Goal: Task Accomplishment & Management: Manage account settings

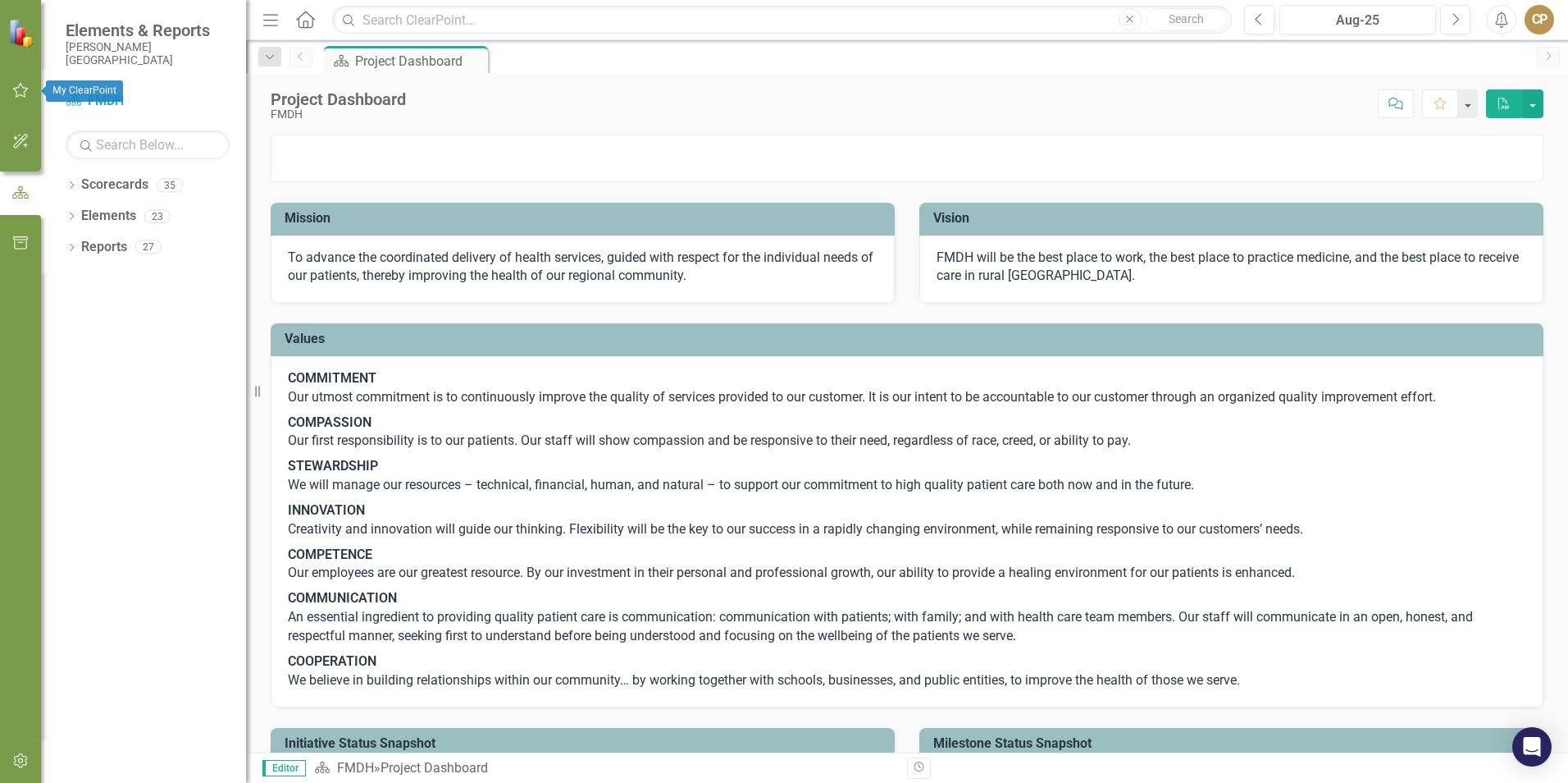
click at [24, 86] on icon "button" at bounding box center [20, 90] width 17 height 13
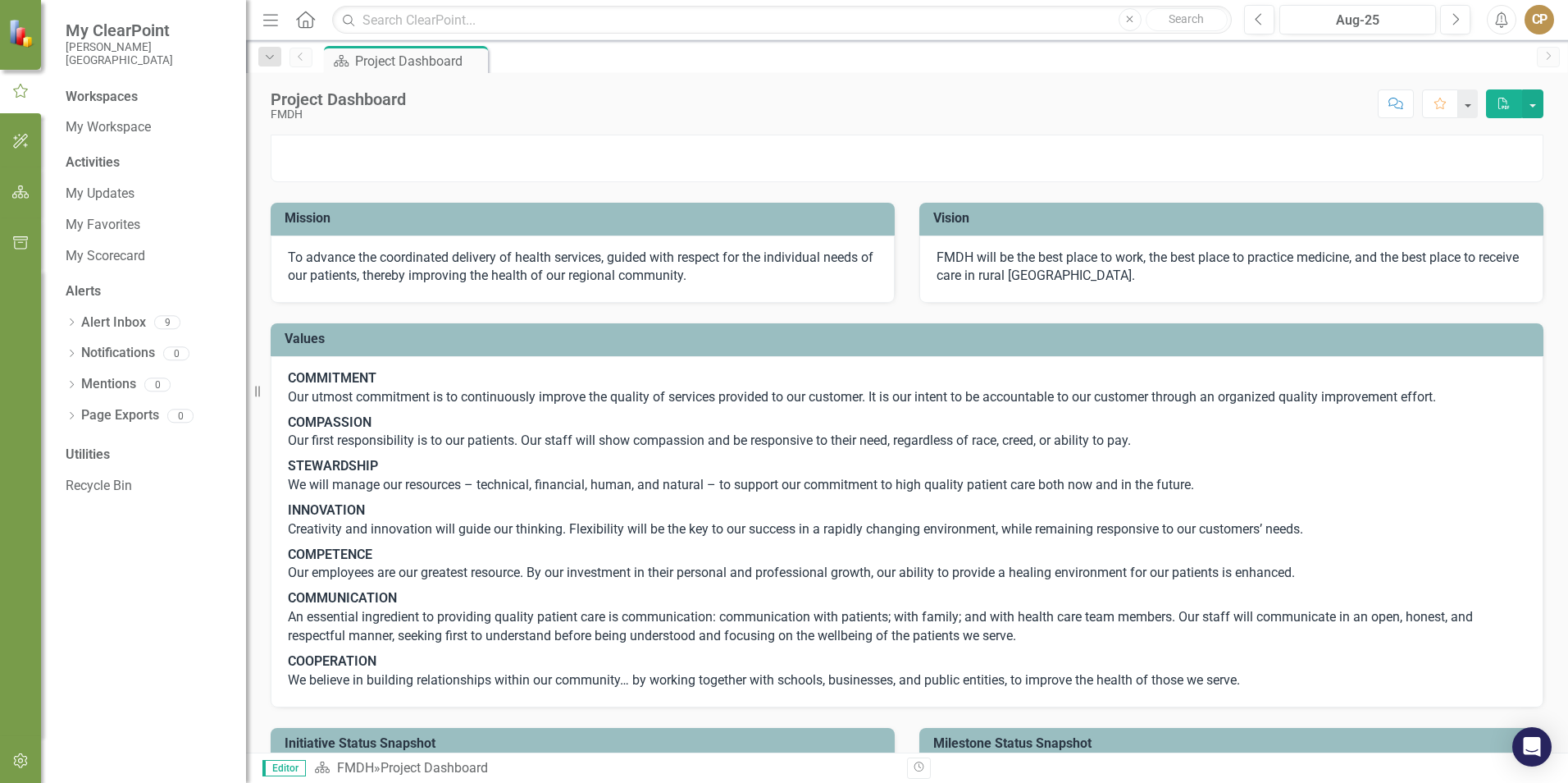
click at [89, 179] on div "Activities My Updates My Favorites My Scorecard" at bounding box center [148, 211] width 164 height 115
click at [86, 185] on link "My Updates" at bounding box center [148, 193] width 164 height 19
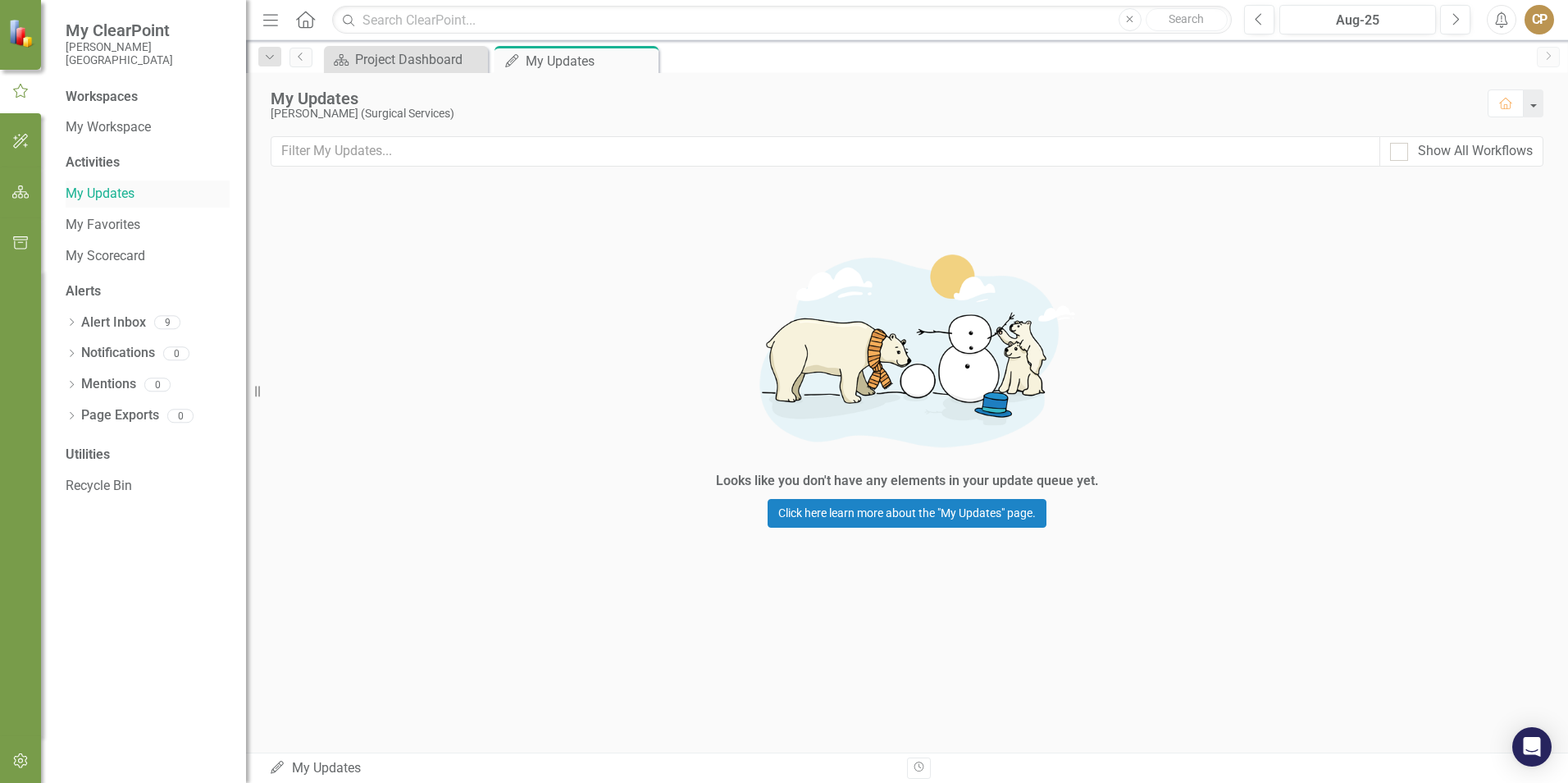
click at [83, 182] on div "My Updates" at bounding box center [148, 193] width 164 height 27
click at [86, 252] on link "My Scorecard" at bounding box center [148, 256] width 164 height 19
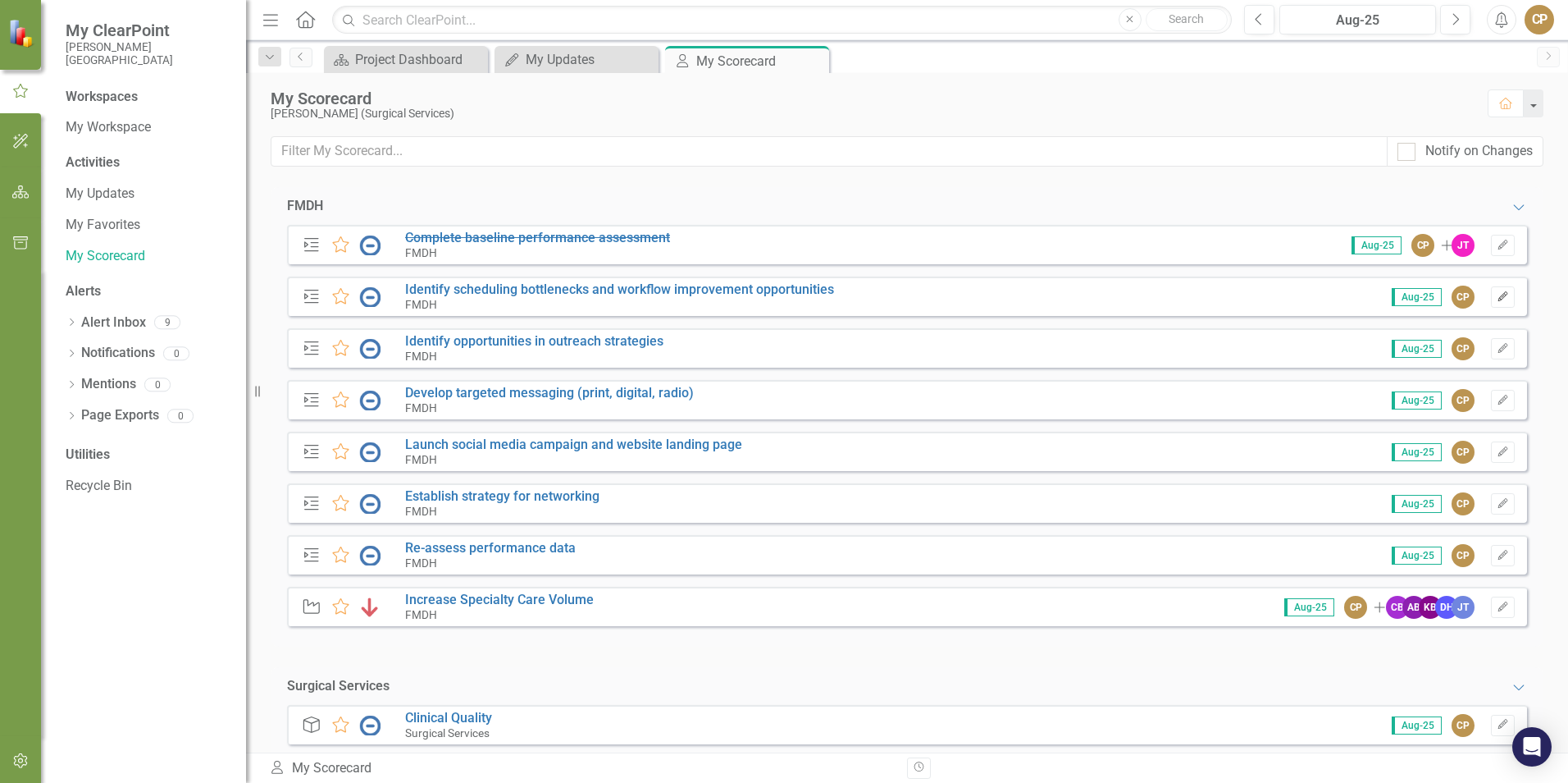
click at [1491, 295] on button "Edit" at bounding box center [1503, 297] width 24 height 22
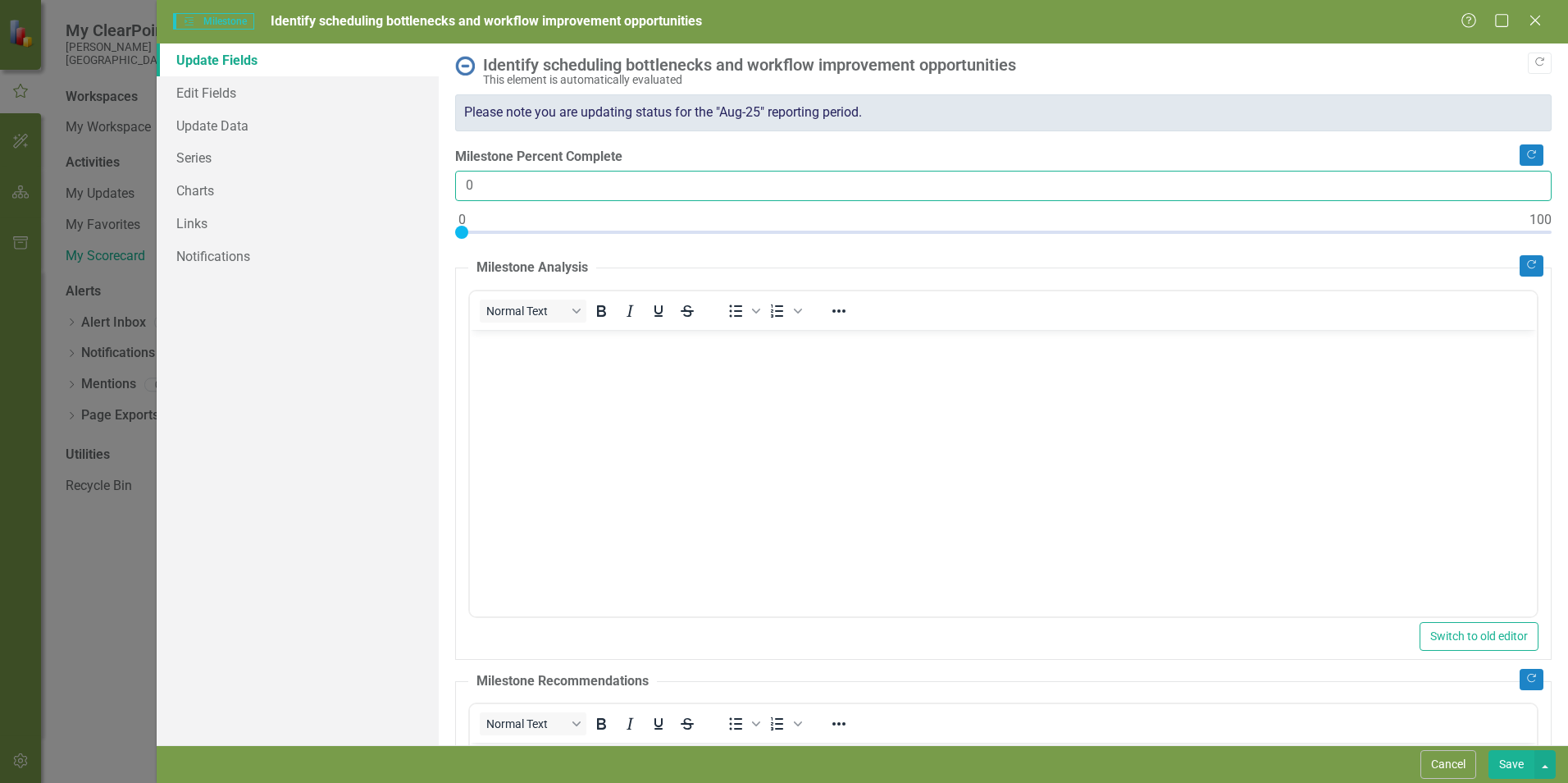
click at [521, 193] on input "0" at bounding box center [1004, 185] width 1097 height 31
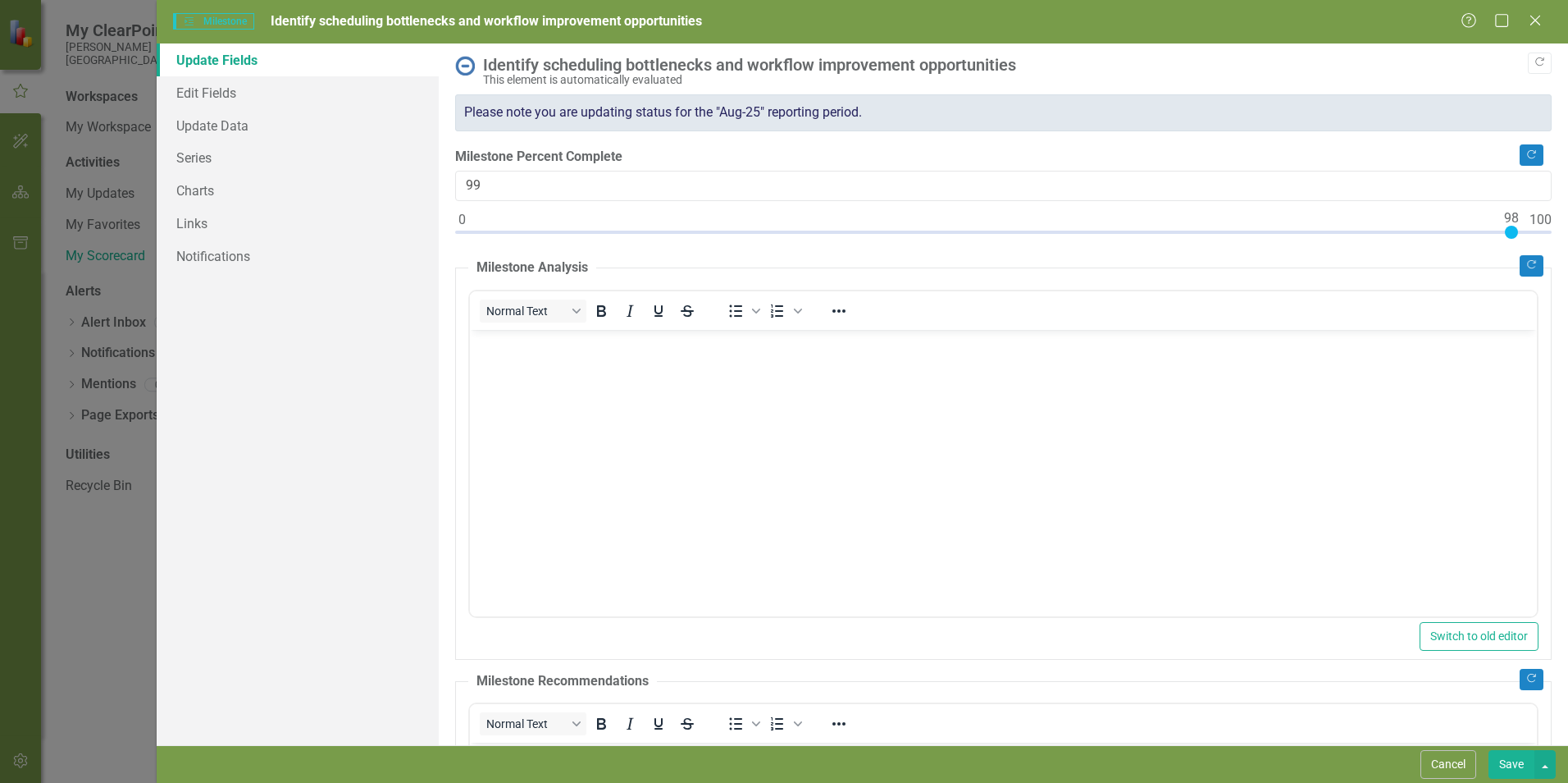
type input "100"
drag, startPoint x: 462, startPoint y: 233, endPoint x: 1544, endPoint y: 228, distance: 1082.0
click at [1544, 228] on div ""Update" fields in ClearPoint are the fields that change from reporting period …" at bounding box center [1004, 394] width 1130 height 701
click at [683, 378] on body "Rich Text Area. Press ALT-0 for help." at bounding box center [1004, 452] width 1068 height 246
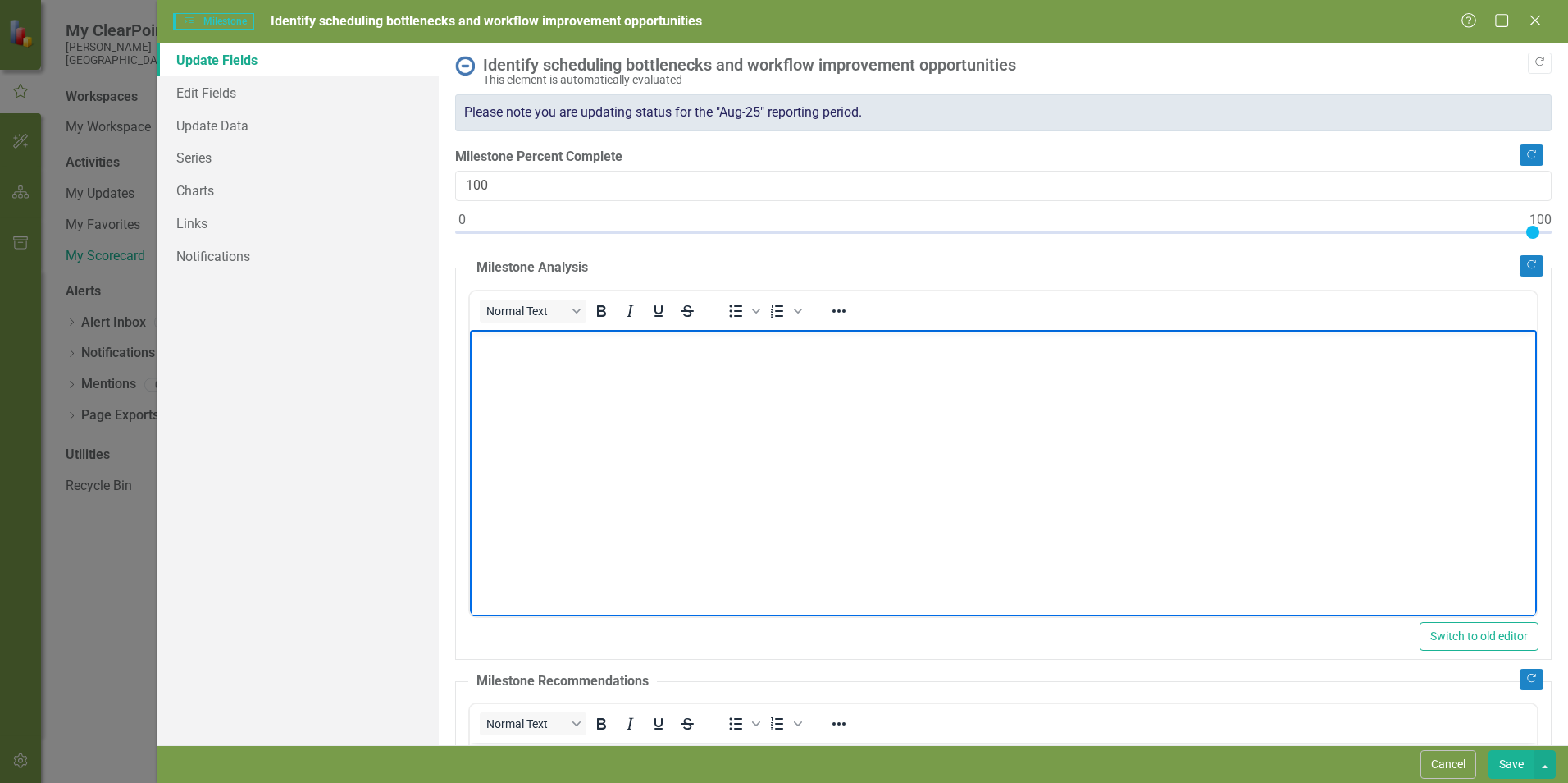
click at [1518, 775] on button "Save" at bounding box center [1512, 763] width 46 height 29
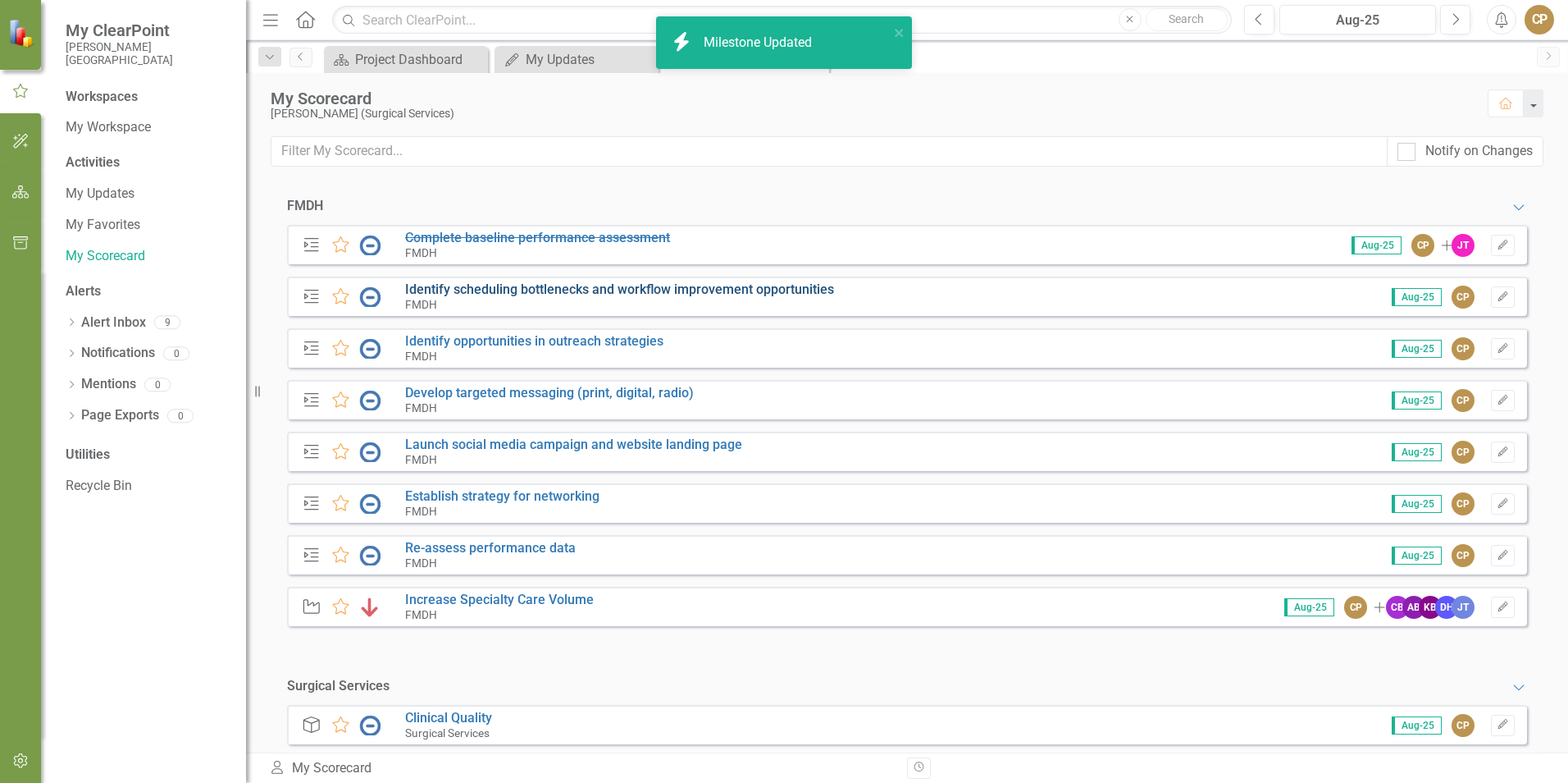
click at [512, 292] on link "Identify scheduling bottlenecks and workflow improvement opportunities" at bounding box center [620, 290] width 429 height 16
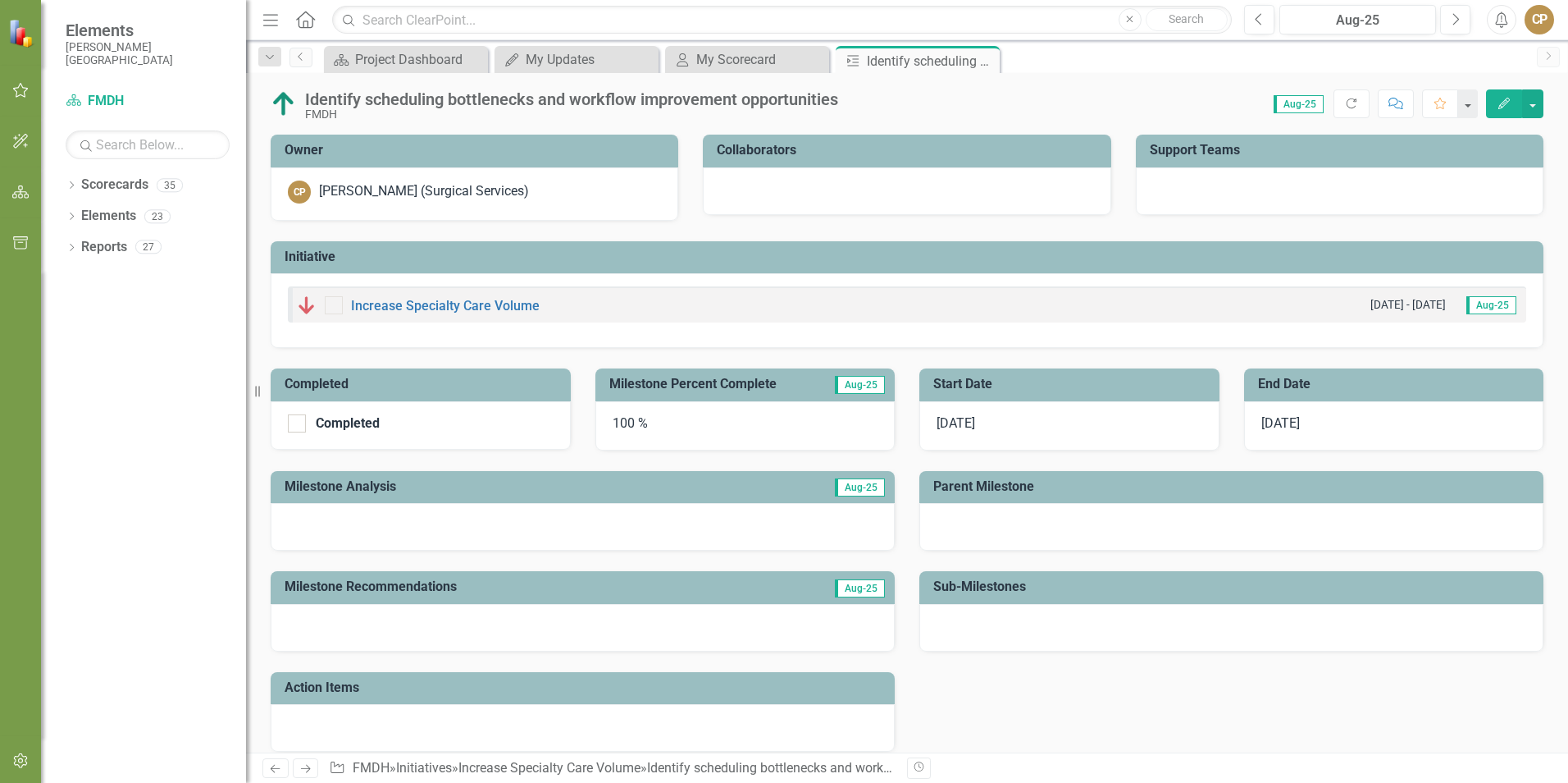
click at [598, 525] on div at bounding box center [583, 527] width 624 height 47
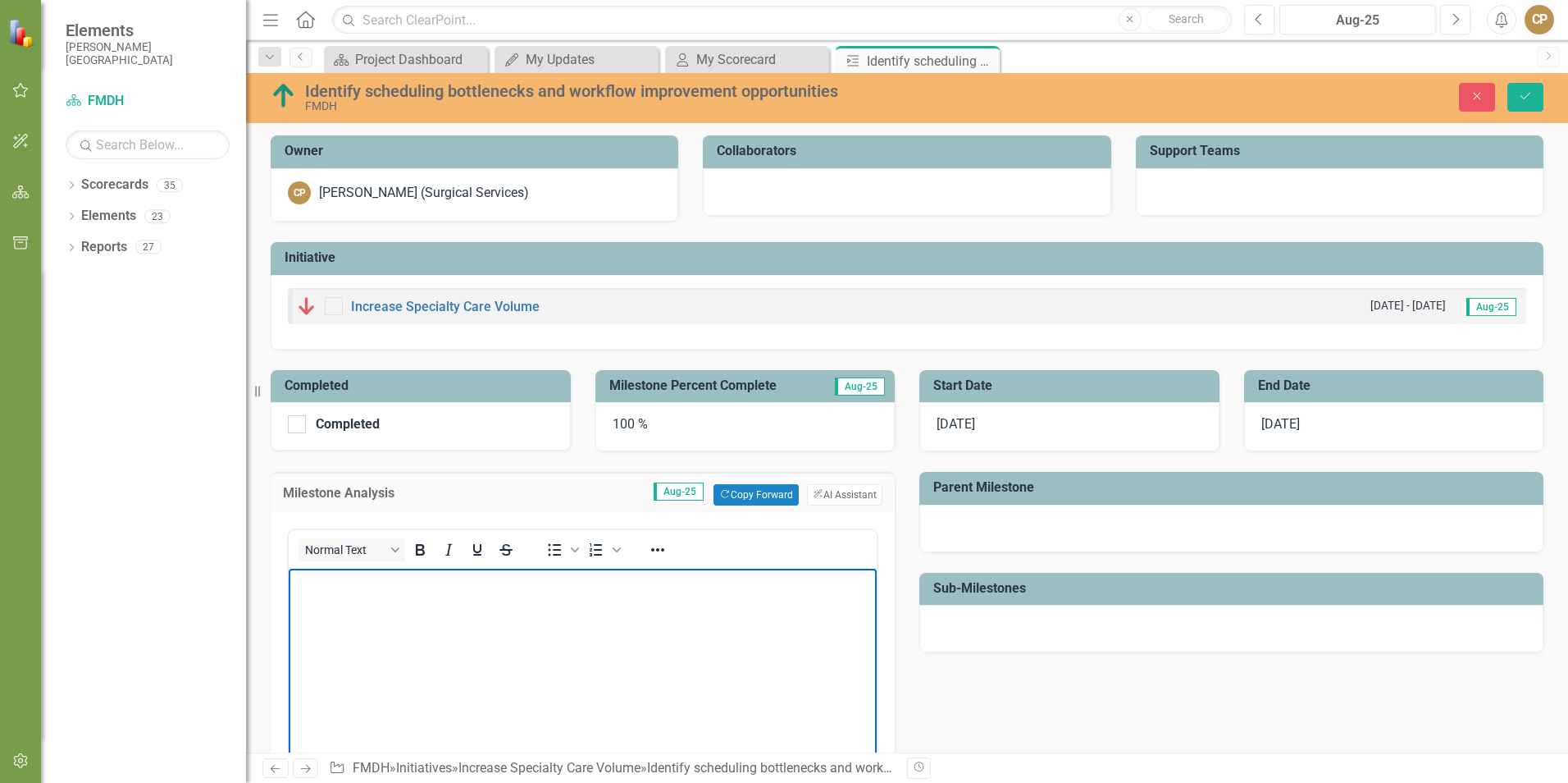
click at [400, 623] on body "Rich Text Area. Press ALT-0 for help." at bounding box center [582, 691] width 588 height 246
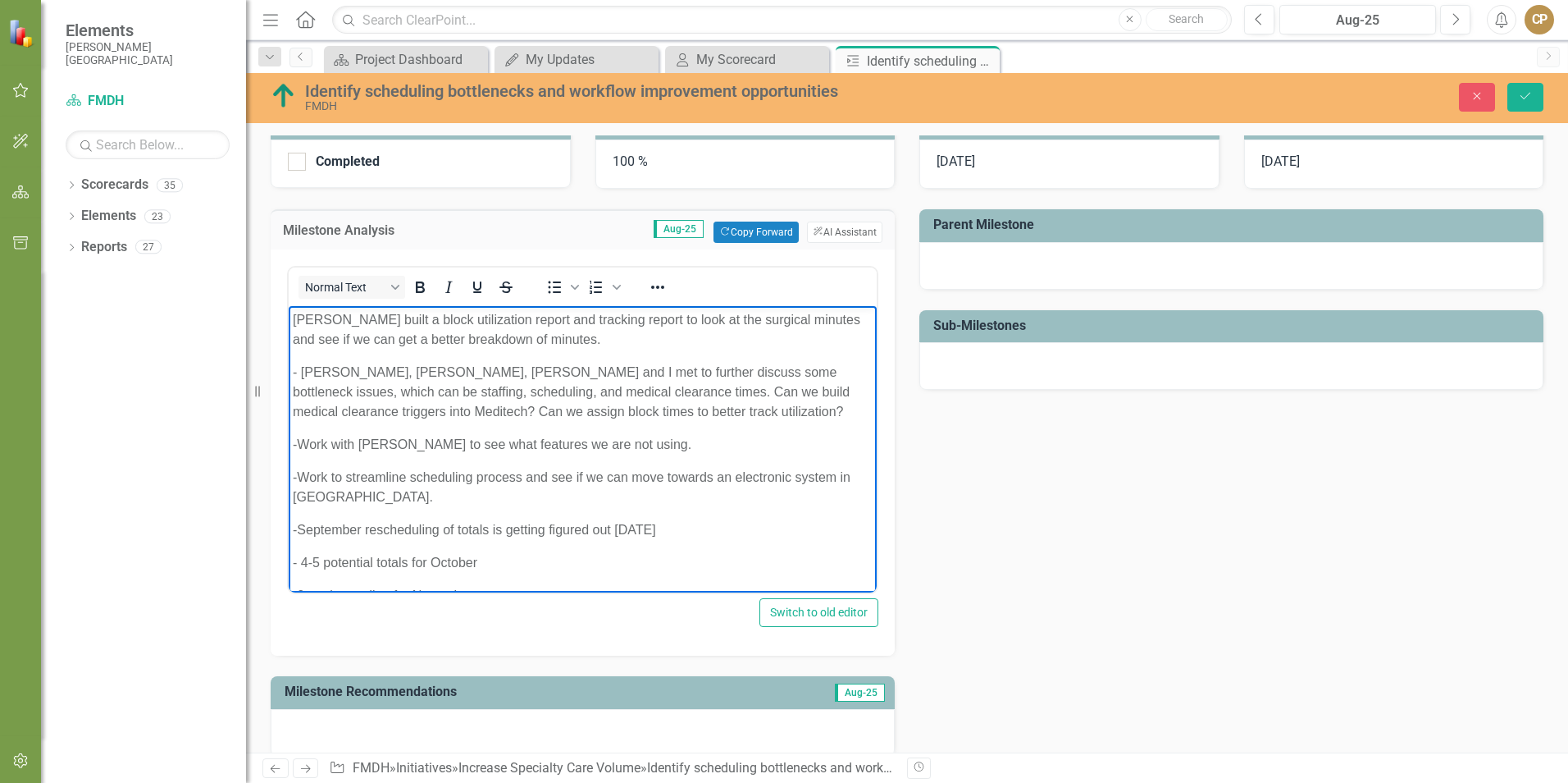
scroll to position [263, 0]
click at [822, 224] on button "ClearPoint AI AI Assistant" at bounding box center [845, 231] width 76 height 22
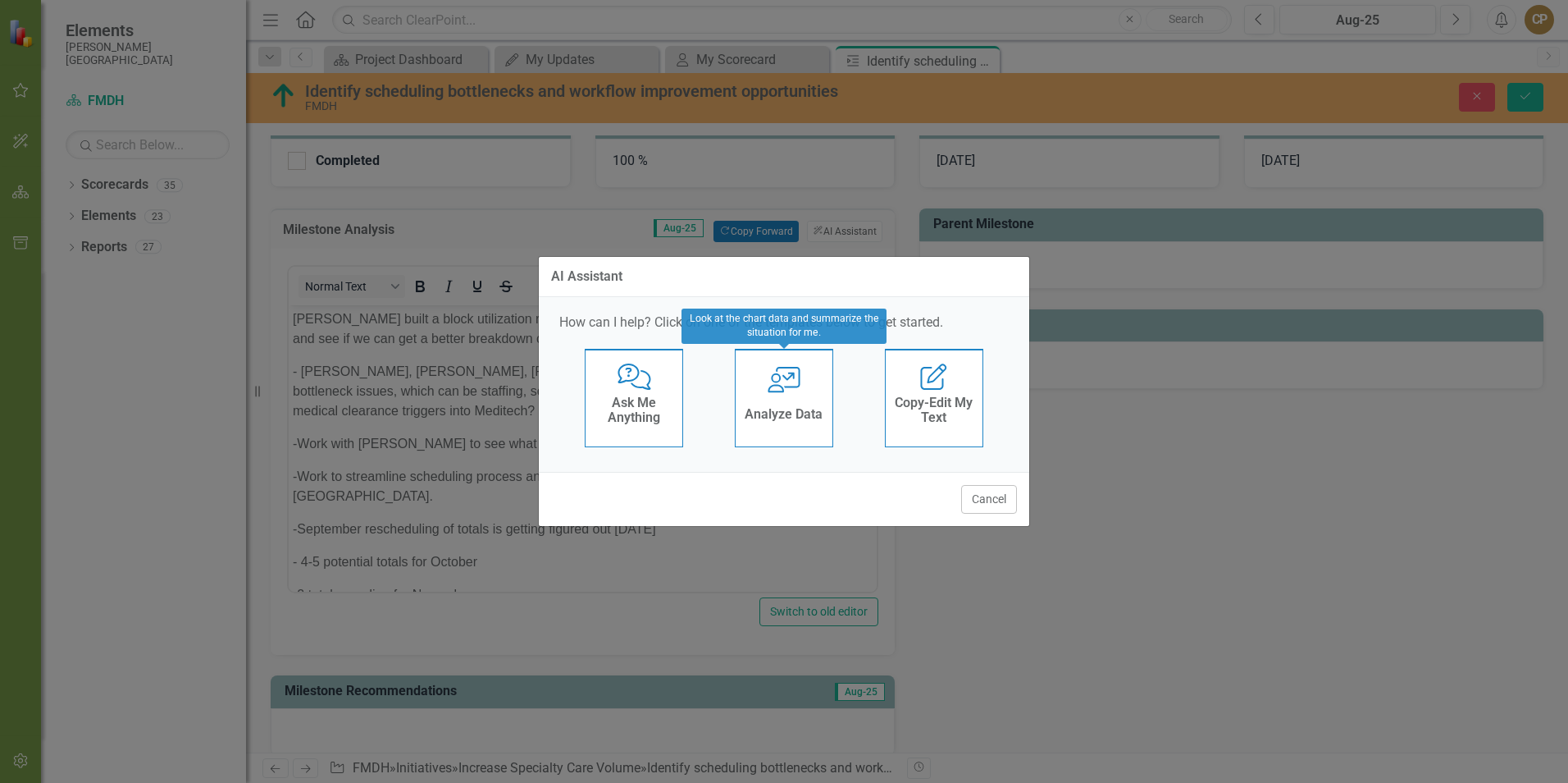
click at [813, 422] on div "Analyze Data" at bounding box center [783, 416] width 78 height 27
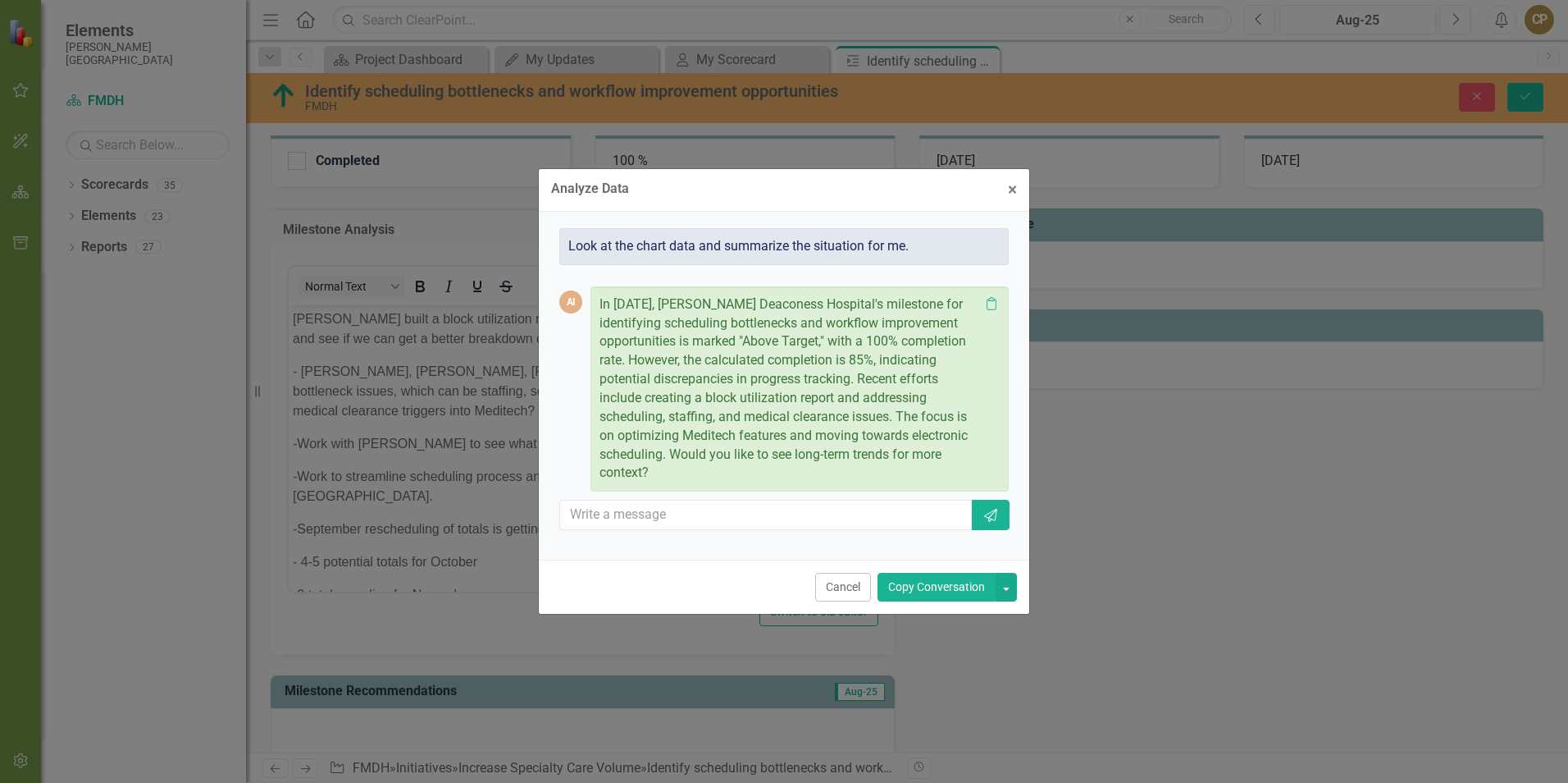
click at [915, 577] on button "Copy Conversation" at bounding box center [937, 586] width 118 height 29
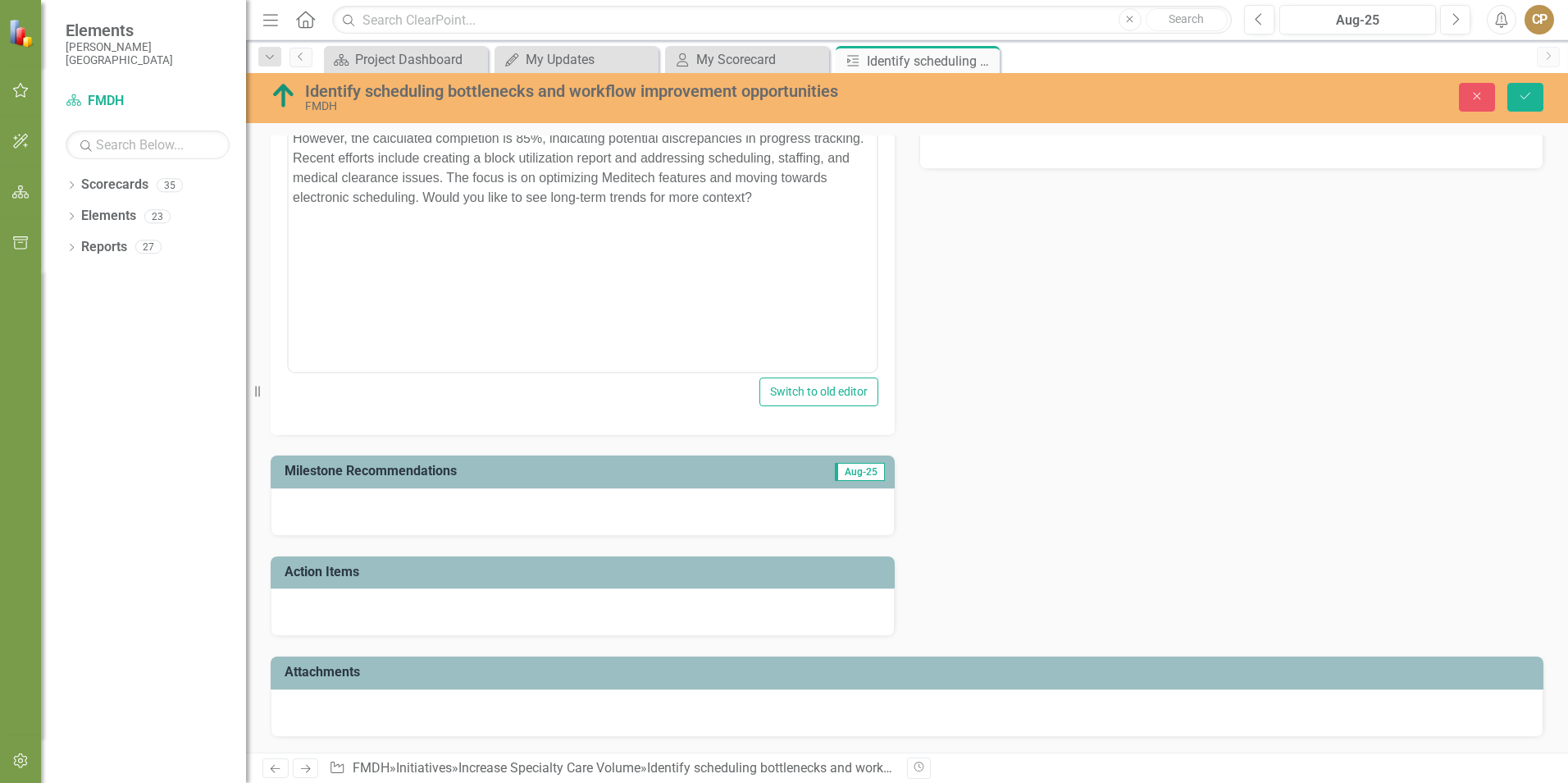
scroll to position [156, 0]
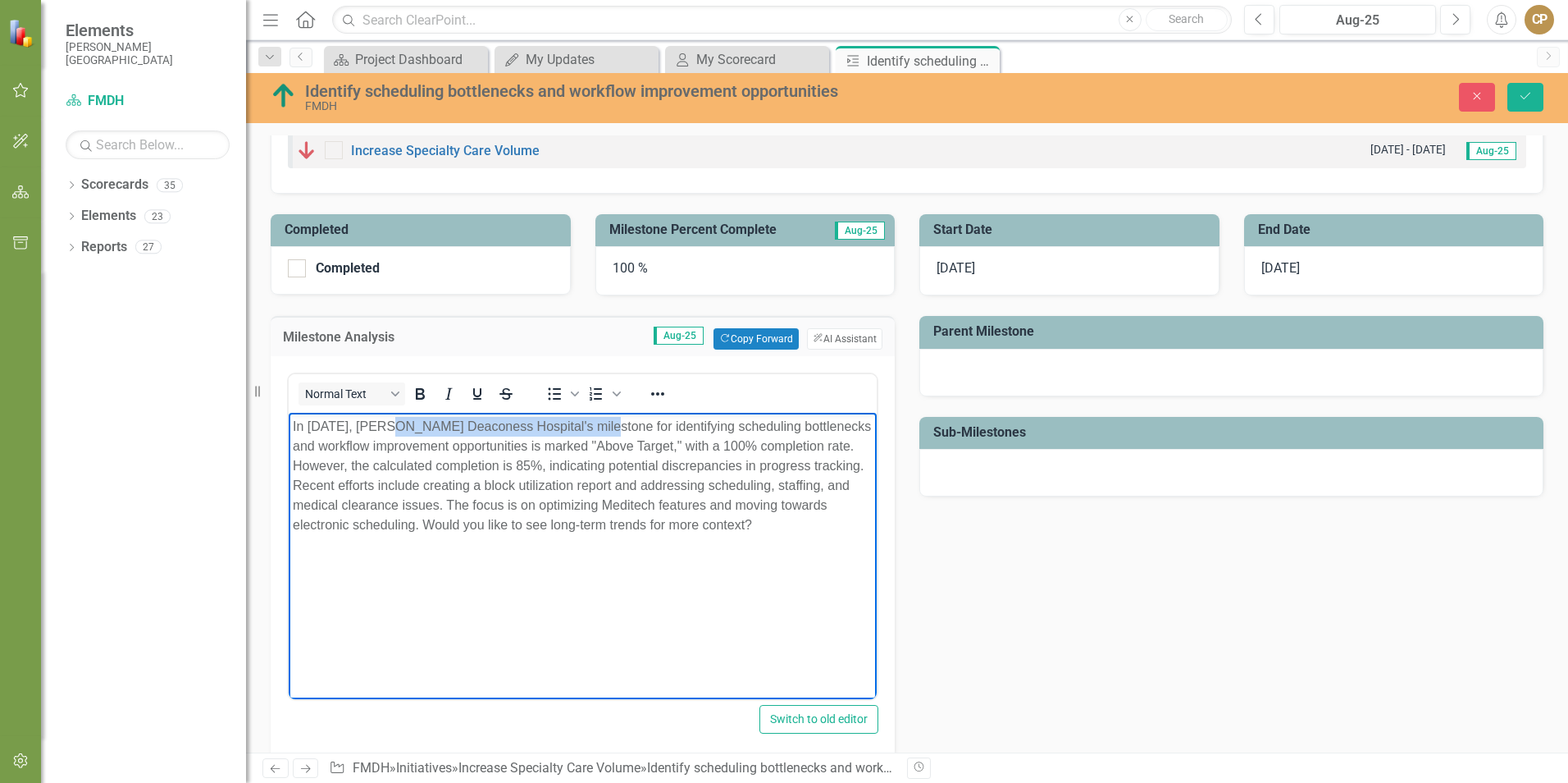
drag, startPoint x: 387, startPoint y: 424, endPoint x: 609, endPoint y: 429, distance: 222.1
click at [609, 429] on p "In [DATE], [PERSON_NAME] Deaconess Hospital's milestone for identifying schedul…" at bounding box center [582, 476] width 580 height 118
click at [638, 265] on div "100 %" at bounding box center [746, 271] width 300 height 49
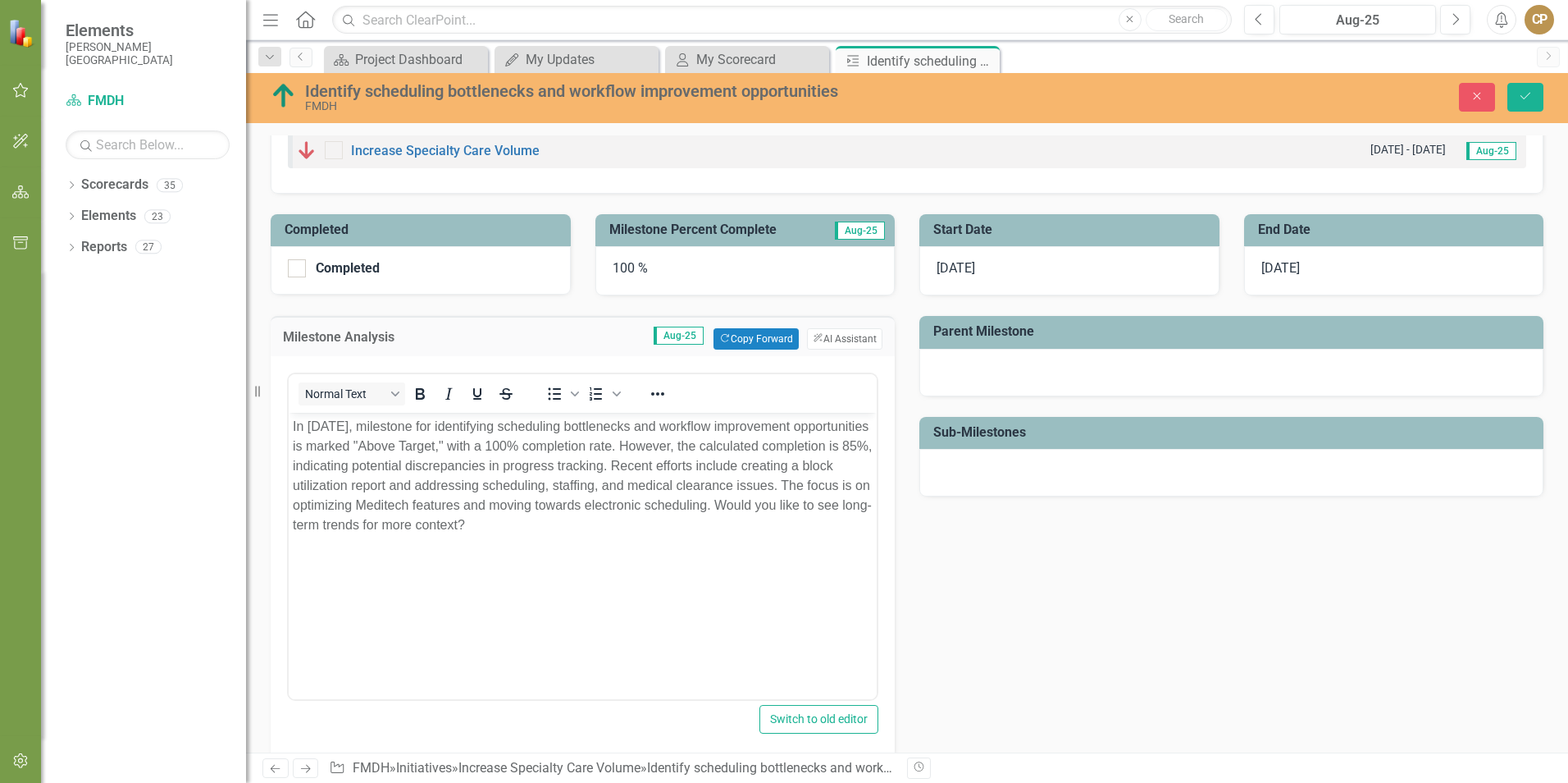
click at [638, 265] on div "100 %" at bounding box center [746, 271] width 300 height 49
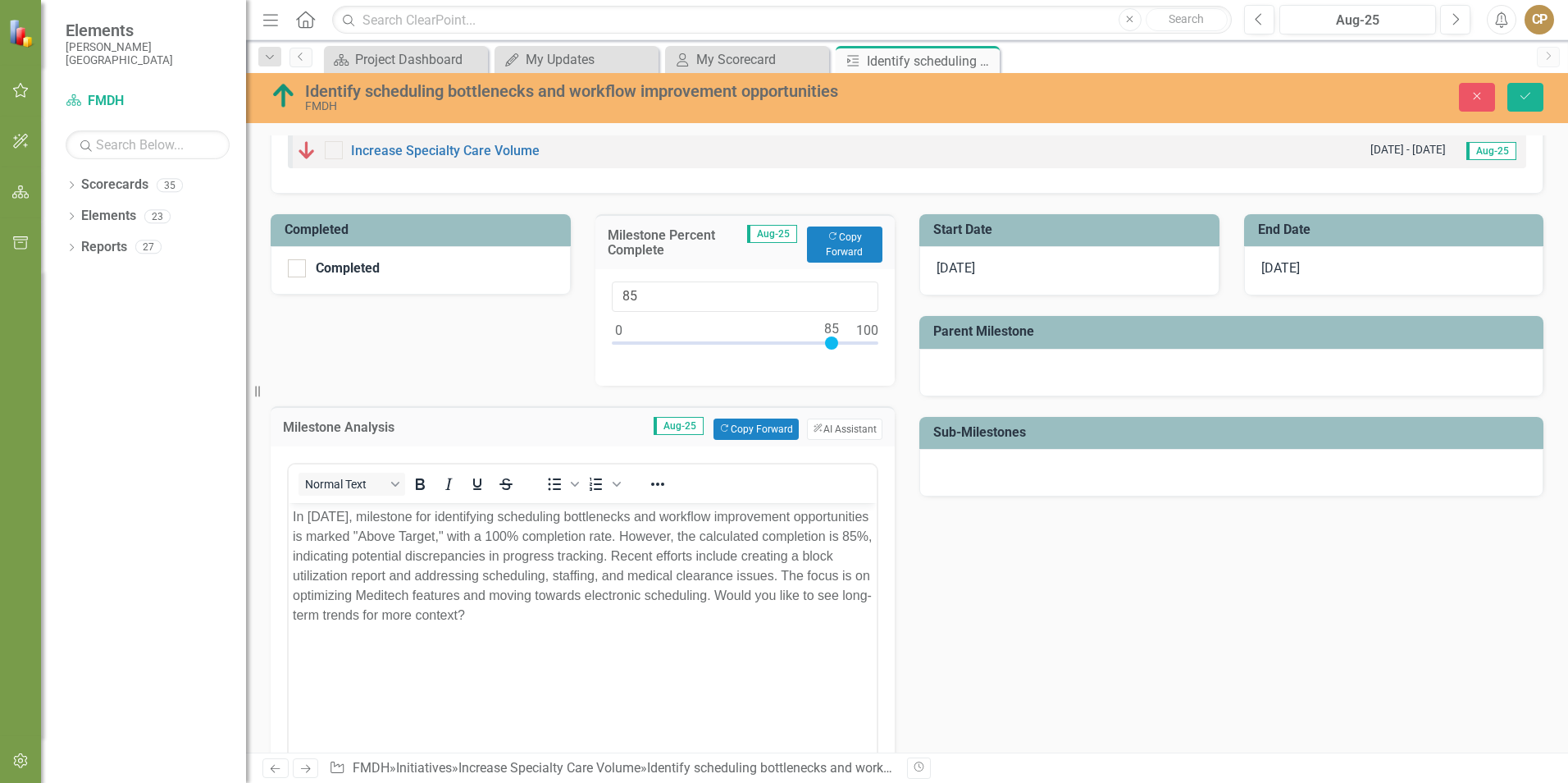
drag, startPoint x: 864, startPoint y: 339, endPoint x: 828, endPoint y: 341, distance: 36.1
click at [828, 341] on div at bounding box center [746, 346] width 268 height 21
click at [546, 359] on div "Completed Completed Milestone Percent Complete Aug-25 Copy Forward Copy Forward…" at bounding box center [582, 623] width 649 height 860
click at [852, 256] on button "Copy Forward Copy Forward" at bounding box center [845, 244] width 76 height 36
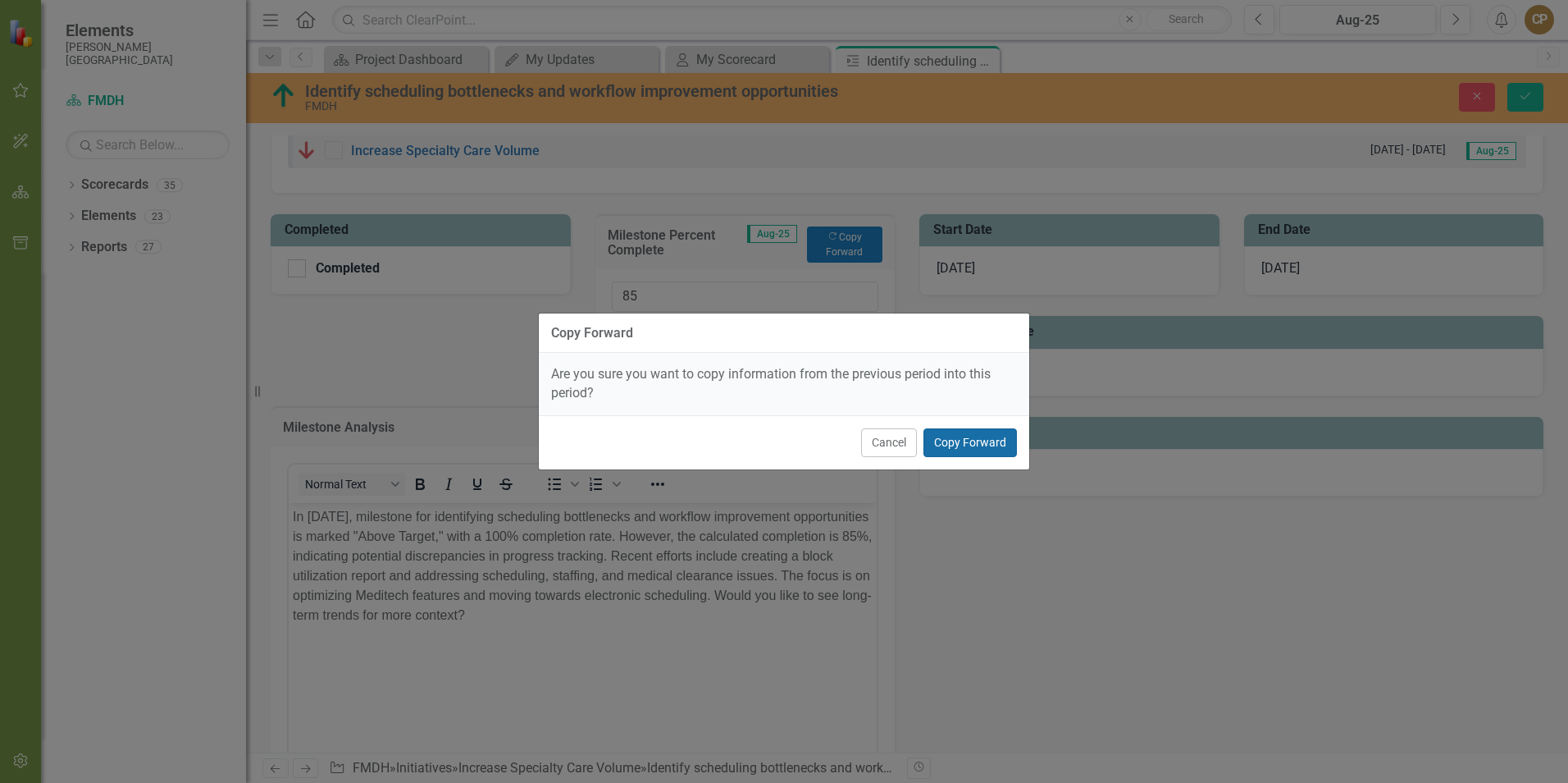
click at [991, 447] on button "Copy Forward" at bounding box center [970, 442] width 94 height 29
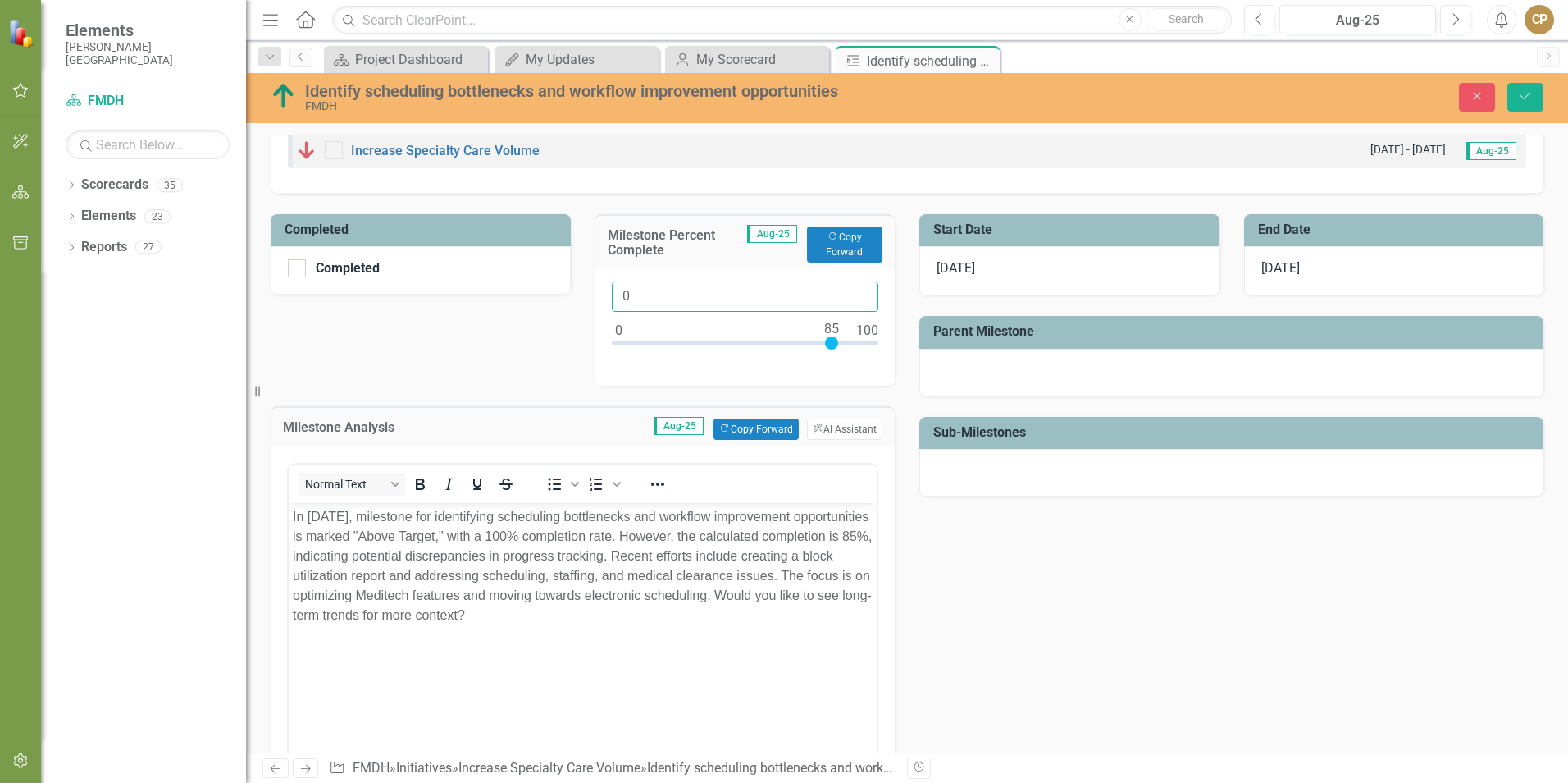
drag, startPoint x: 693, startPoint y: 296, endPoint x: 586, endPoint y: 315, distance: 108.7
click at [596, 313] on div "0" at bounding box center [746, 327] width 300 height 116
type input "85"
click at [514, 351] on div "Completed Completed Milestone Percent Complete Aug-25 Copy Forward Copy Forward…" at bounding box center [582, 623] width 649 height 860
click at [628, 625] on body "In [DATE], milestone for identifying scheduling bottlenecks and workflow improv…" at bounding box center [582, 625] width 588 height 246
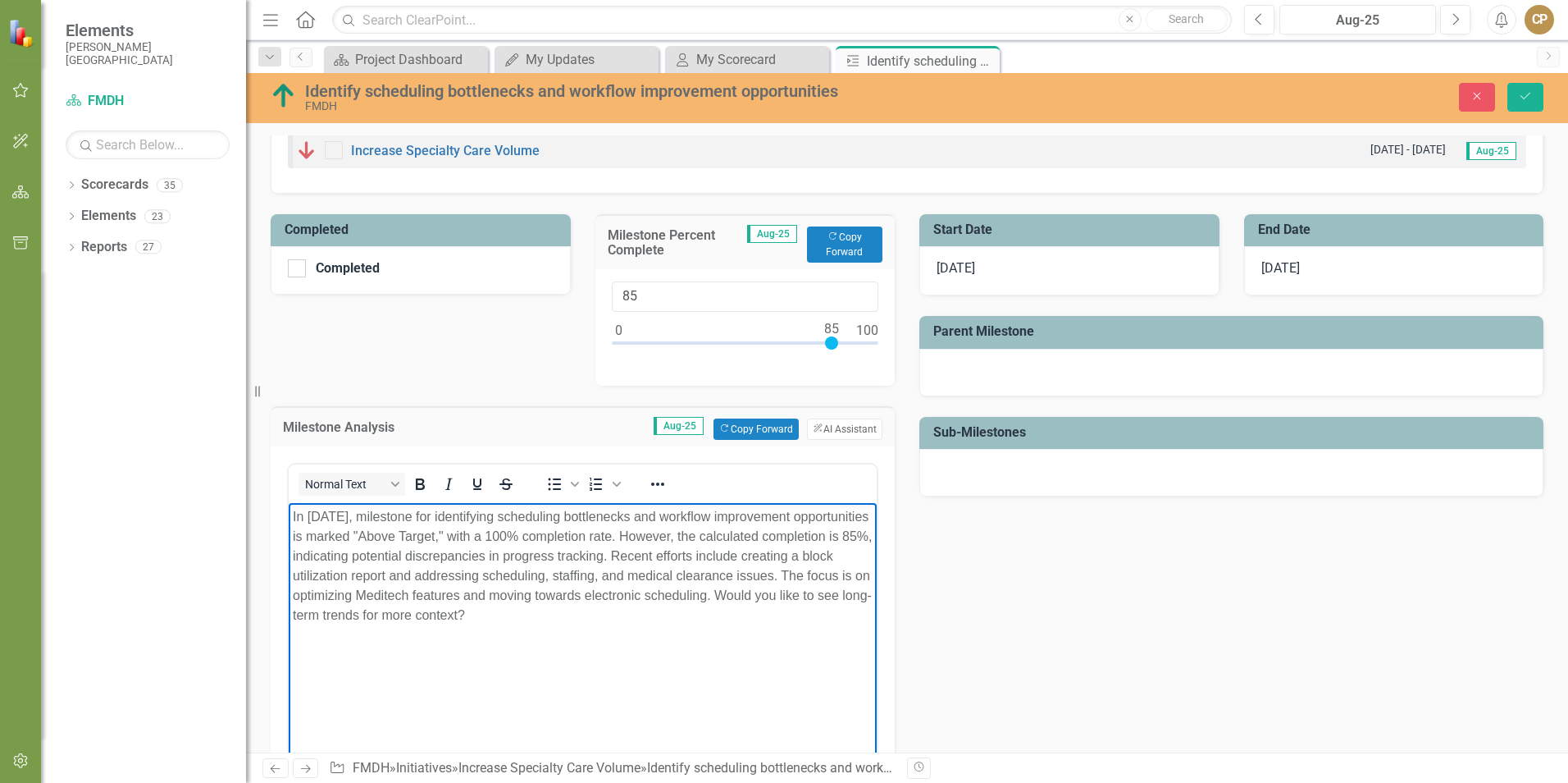
drag, startPoint x: 389, startPoint y: 517, endPoint x: 641, endPoint y: 678, distance: 299.0
click at [641, 678] on body "In [DATE], milestone for identifying scheduling bottlenecks and workflow improv…" at bounding box center [582, 625] width 588 height 246
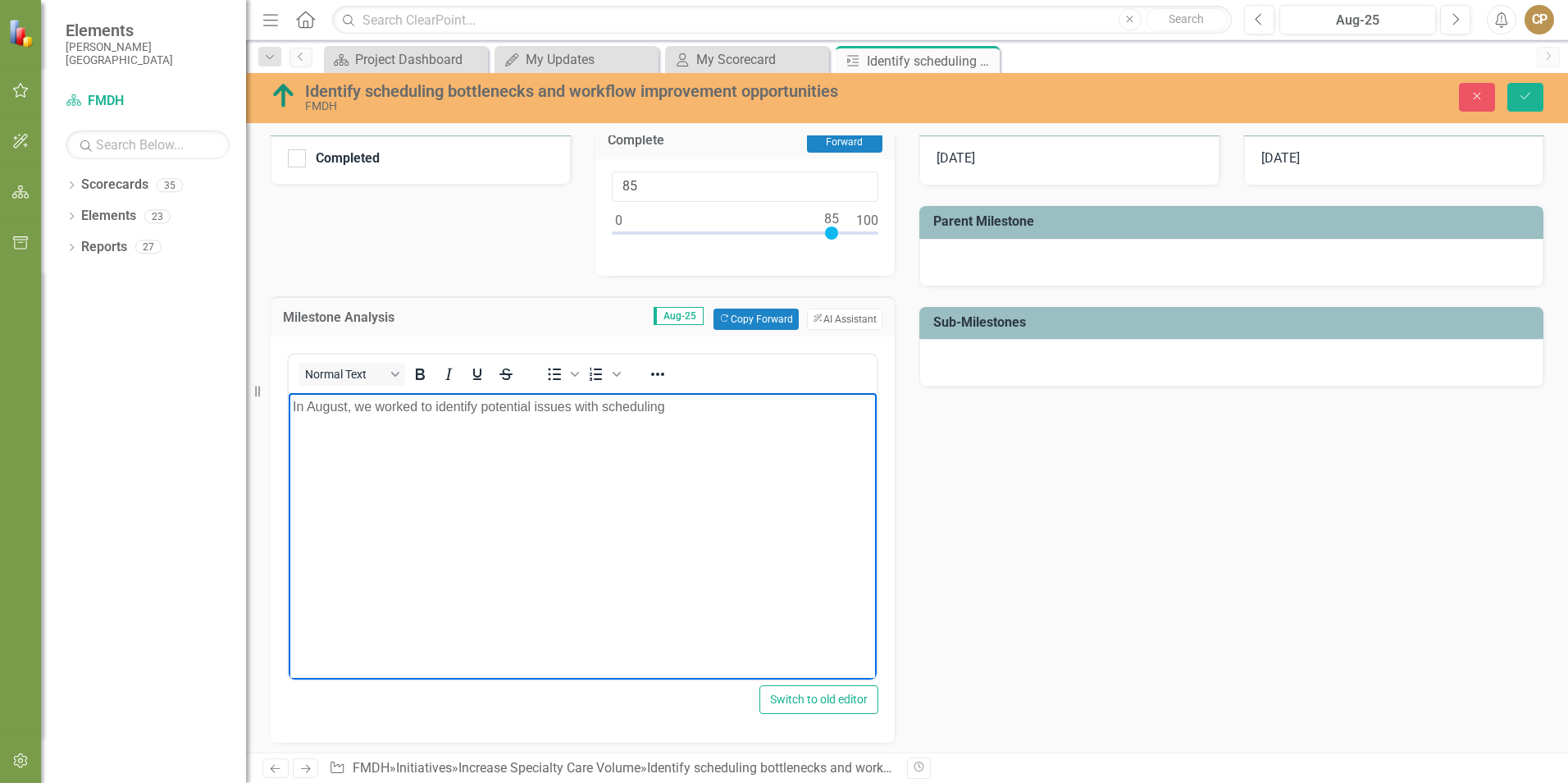
scroll to position [238, 0]
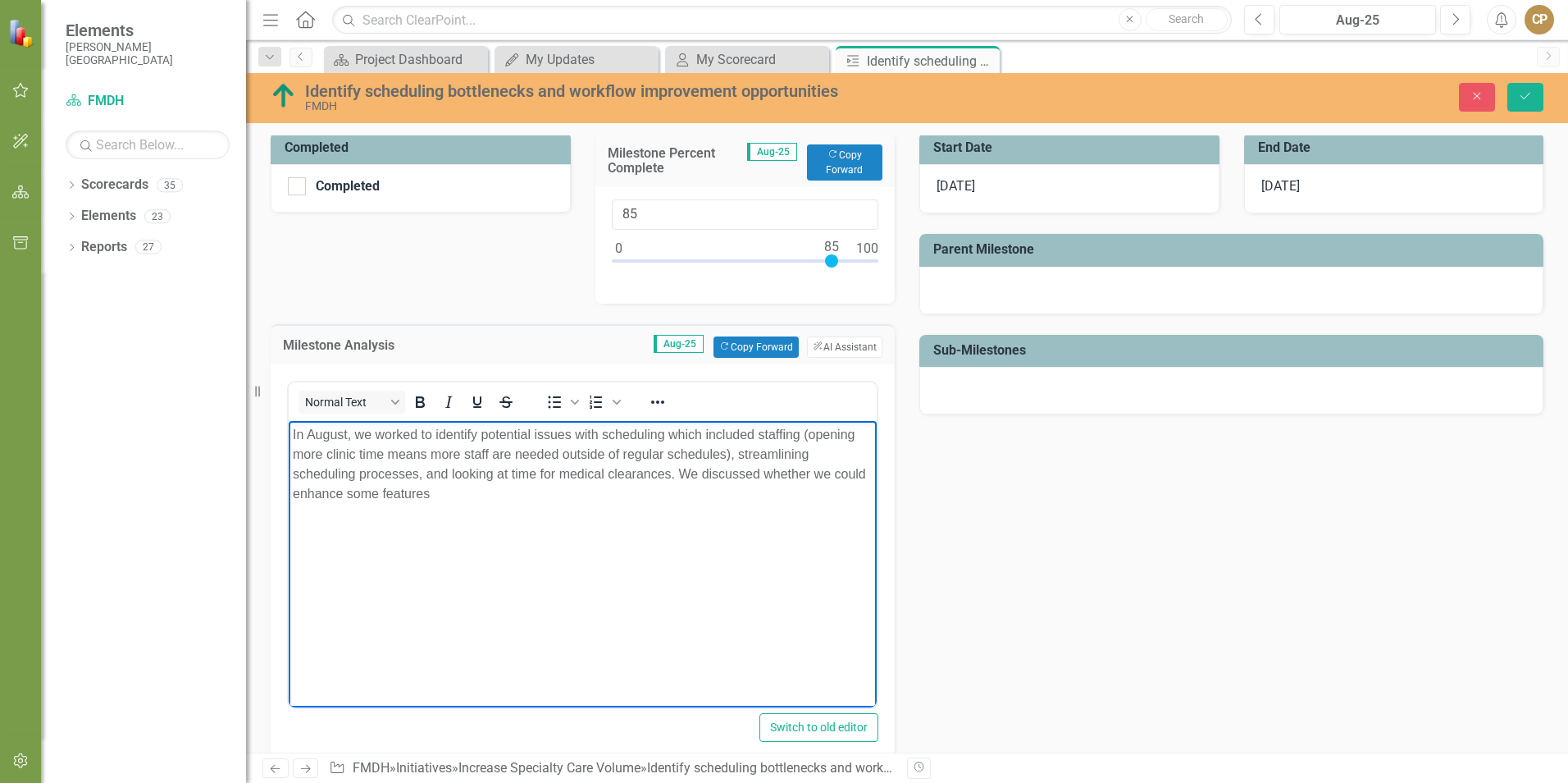
click at [357, 431] on p "In August, we worked to identify potential issues with scheduling which include…" at bounding box center [582, 464] width 580 height 79
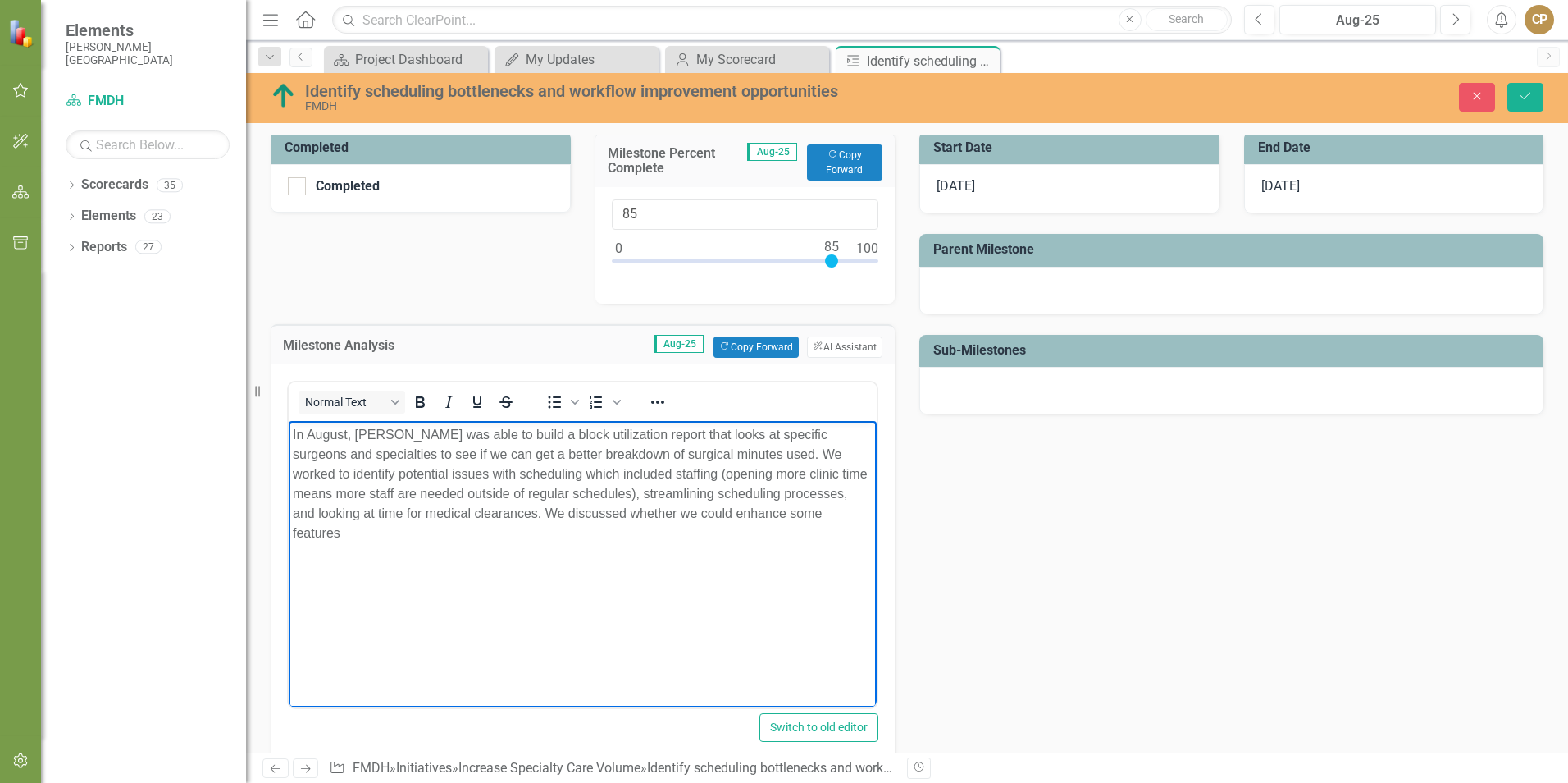
click at [414, 477] on p "In August, [PERSON_NAME] was able to build a block utilization report that look…" at bounding box center [582, 484] width 580 height 118
click at [353, 511] on p "In August, [PERSON_NAME] was able to build a block utilization report that look…" at bounding box center [582, 484] width 580 height 118
drag, startPoint x: 821, startPoint y: 508, endPoint x: 1239, endPoint y: 955, distance: 612.0
click at [821, 508] on p "In August, [PERSON_NAME] was able to build a block utilization report that look…" at bounding box center [582, 484] width 580 height 118
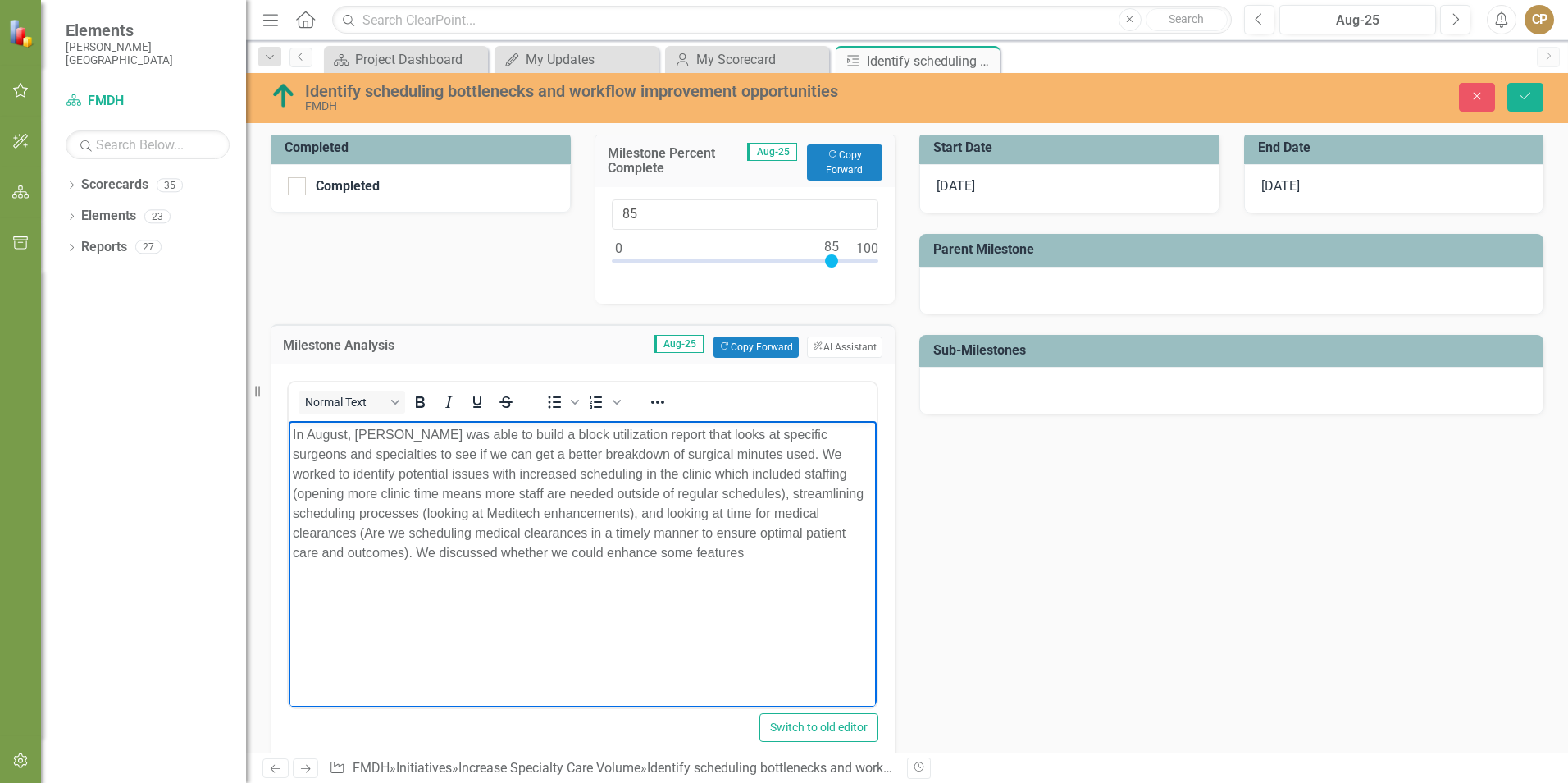
click at [724, 549] on p "In August, [PERSON_NAME] was able to build a block utilization report that look…" at bounding box center [582, 493] width 580 height 138
drag, startPoint x: 688, startPoint y: 551, endPoint x: 555, endPoint y: 552, distance: 133.0
click at [555, 552] on p "In August, [PERSON_NAME] was able to build a block utilization report that look…" at bounding box center [582, 503] width 580 height 158
click at [357, 569] on p "In August, [PERSON_NAME] was able to build a block utilization report that look…" at bounding box center [582, 503] width 580 height 158
click at [761, 579] on p "In August, [PERSON_NAME] was able to build a block utilization report that look…" at bounding box center [582, 503] width 580 height 158
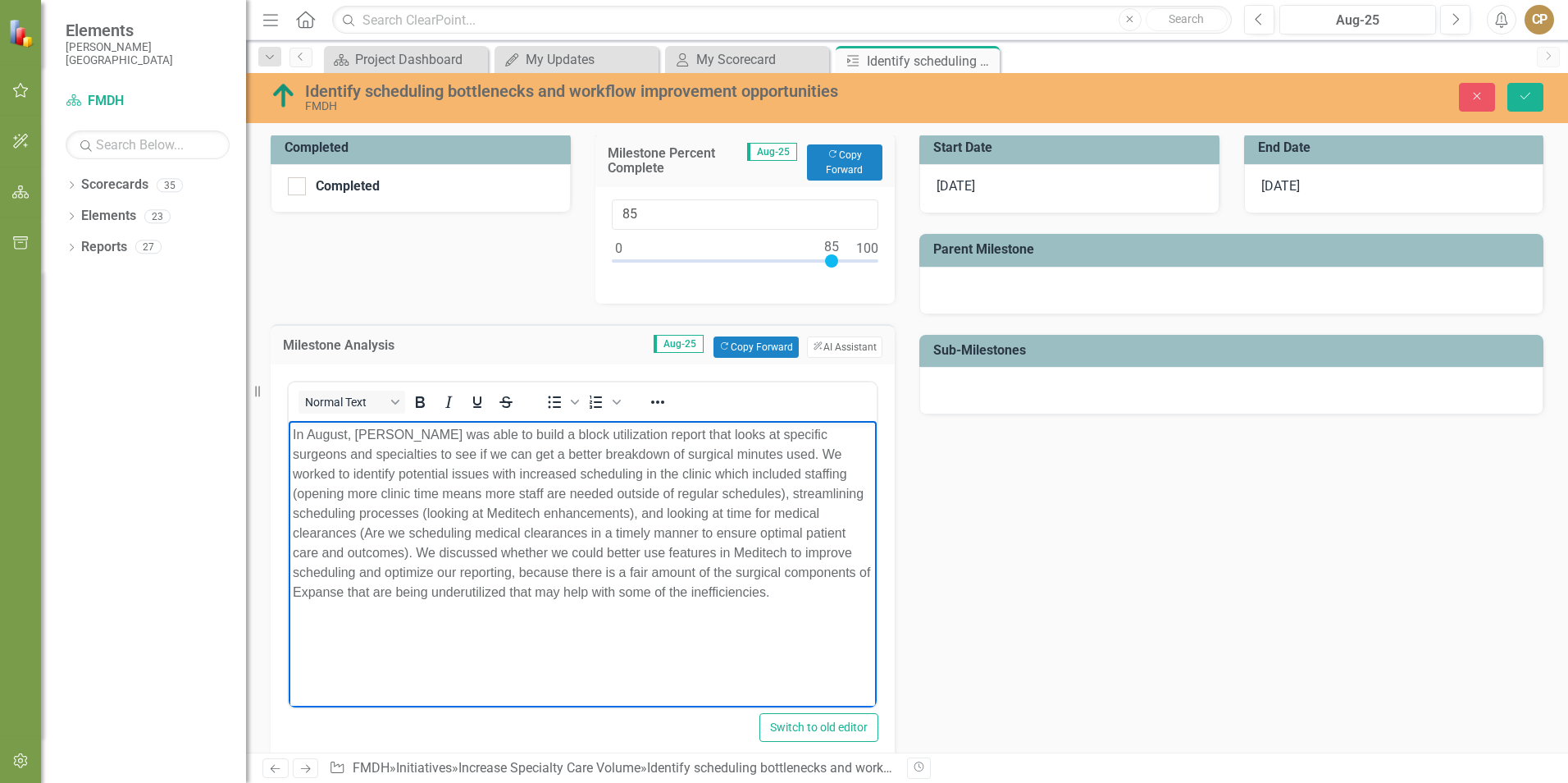
click at [746, 591] on p "In August, [PERSON_NAME] was able to build a block utilization report that look…" at bounding box center [582, 513] width 580 height 177
click at [762, 618] on p "In August, [PERSON_NAME] was able to build a block utilization report that look…" at bounding box center [582, 523] width 580 height 197
click at [721, 590] on p "In August, [PERSON_NAME] was able to build a block utilization report that look…" at bounding box center [582, 533] width 580 height 217
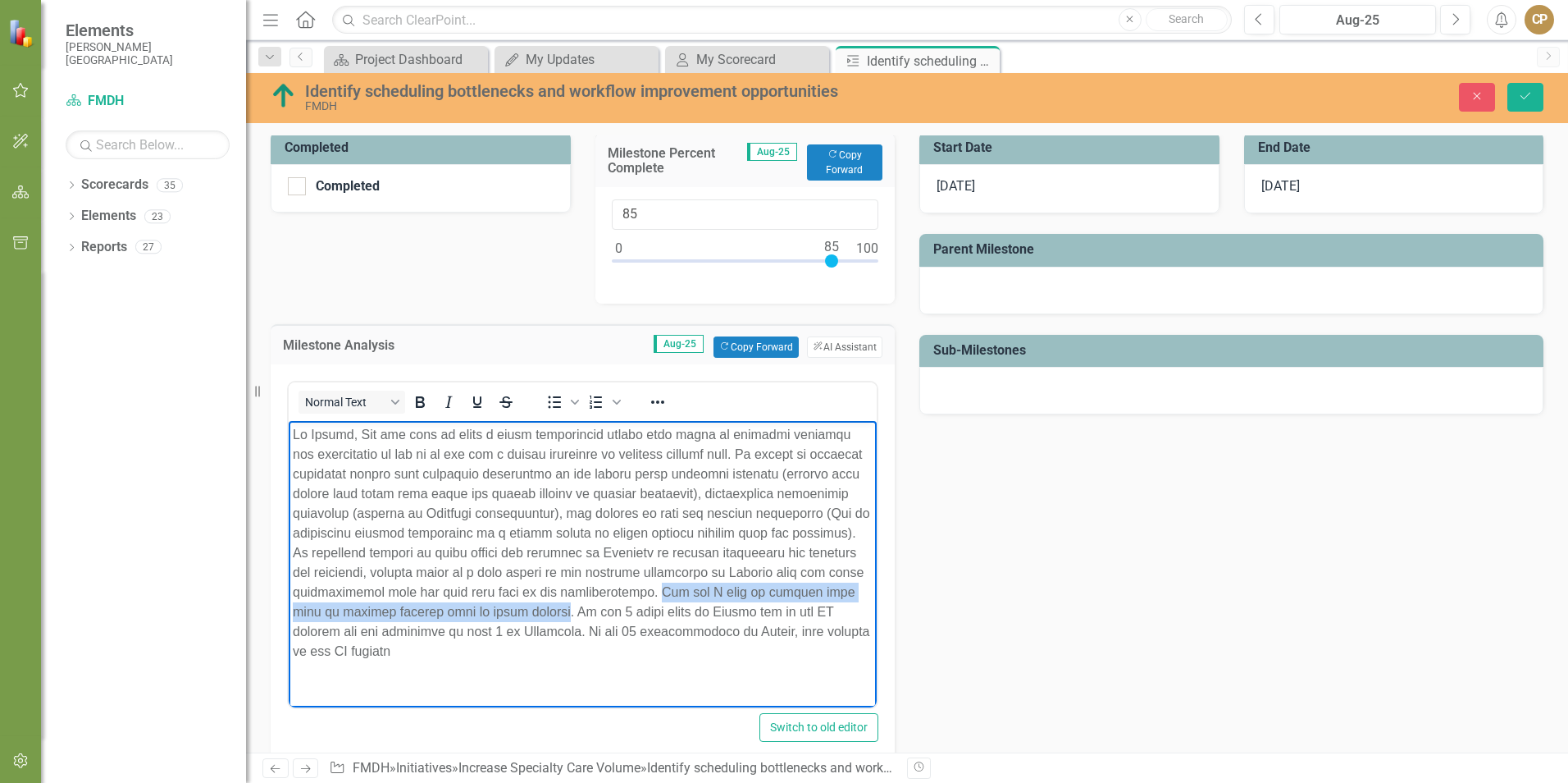
drag, startPoint x: 720, startPoint y: 587, endPoint x: 630, endPoint y: 617, distance: 94.9
click at [630, 617] on p "Rich Text Area. Press ALT-0 for help." at bounding box center [582, 543] width 580 height 236
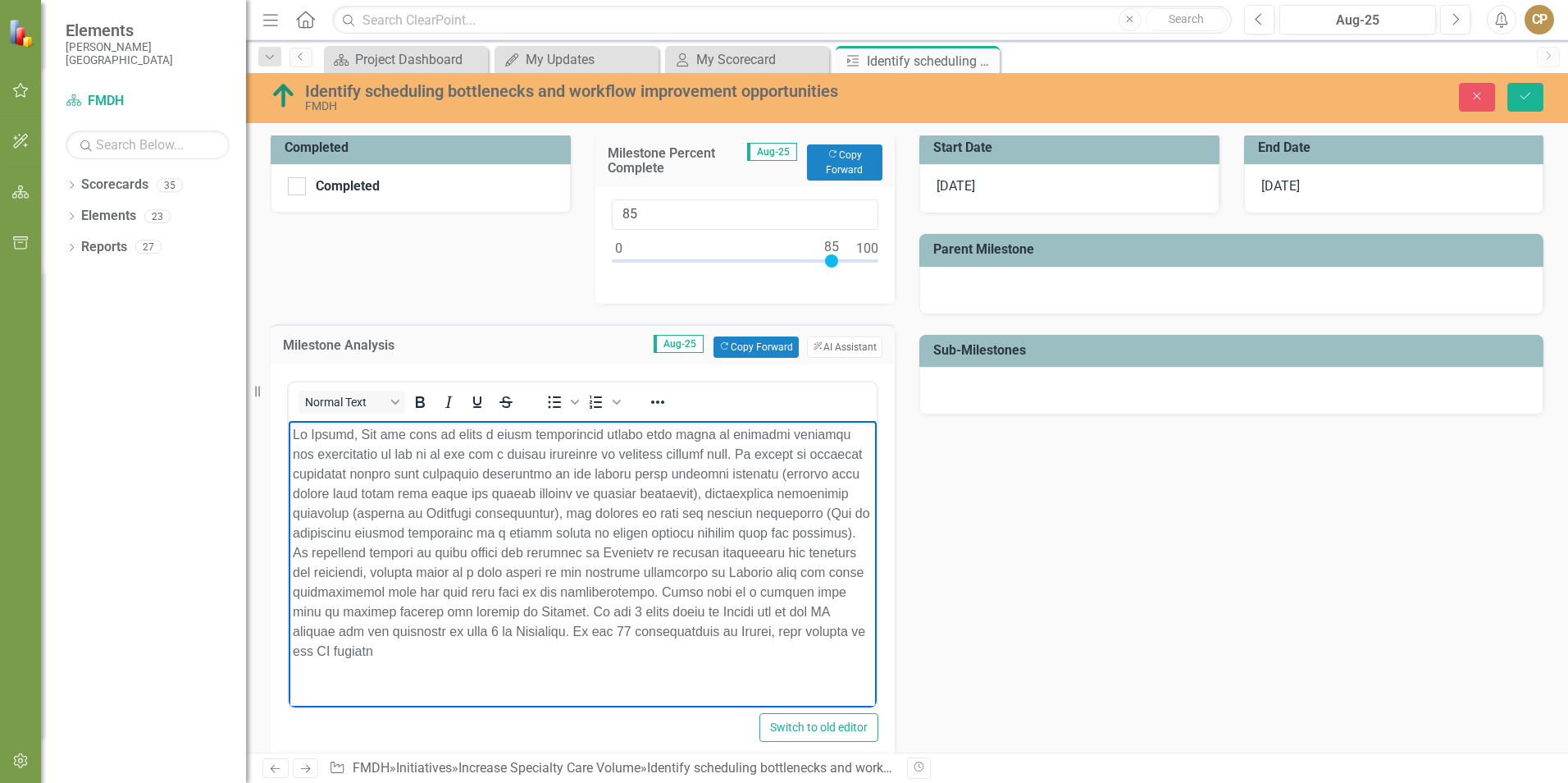
click at [645, 669] on body "Rich Text Area. Press ALT-0 for help." at bounding box center [582, 549] width 588 height 258
click at [584, 628] on p "Rich Text Area. Press ALT-0 for help." at bounding box center [582, 543] width 580 height 236
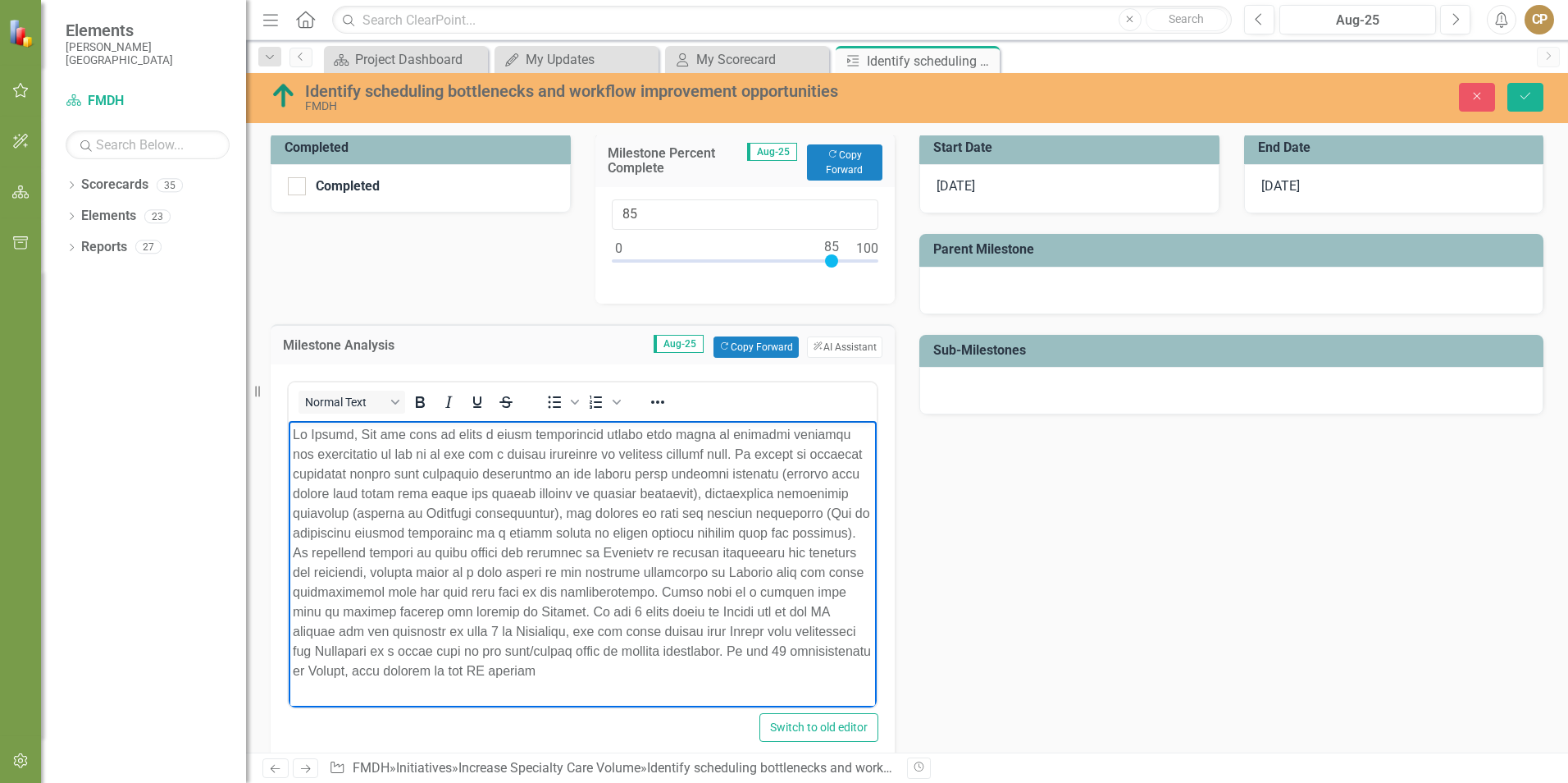
click at [690, 667] on p "Rich Text Area. Press ALT-0 for help." at bounding box center [582, 553] width 580 height 256
drag, startPoint x: 454, startPoint y: 674, endPoint x: 650, endPoint y: 676, distance: 196.0
click at [650, 676] on p "Rich Text Area. Press ALT-0 for help." at bounding box center [582, 553] width 580 height 256
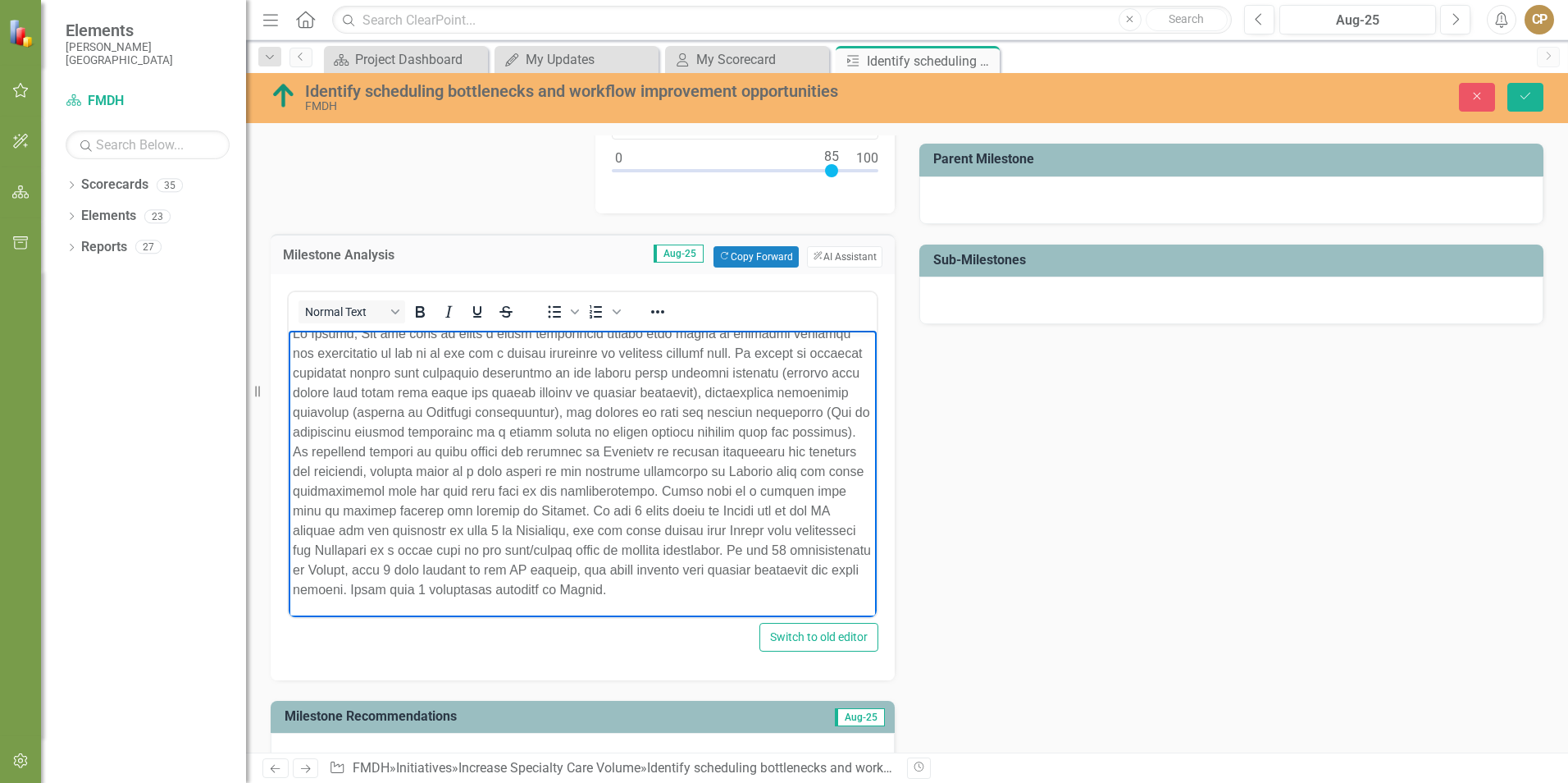
scroll to position [31, 0]
click at [1535, 81] on div "Identify scheduling bottlenecks and workflow improvement opportunities FMDH Clo…" at bounding box center [907, 98] width 1323 height 50
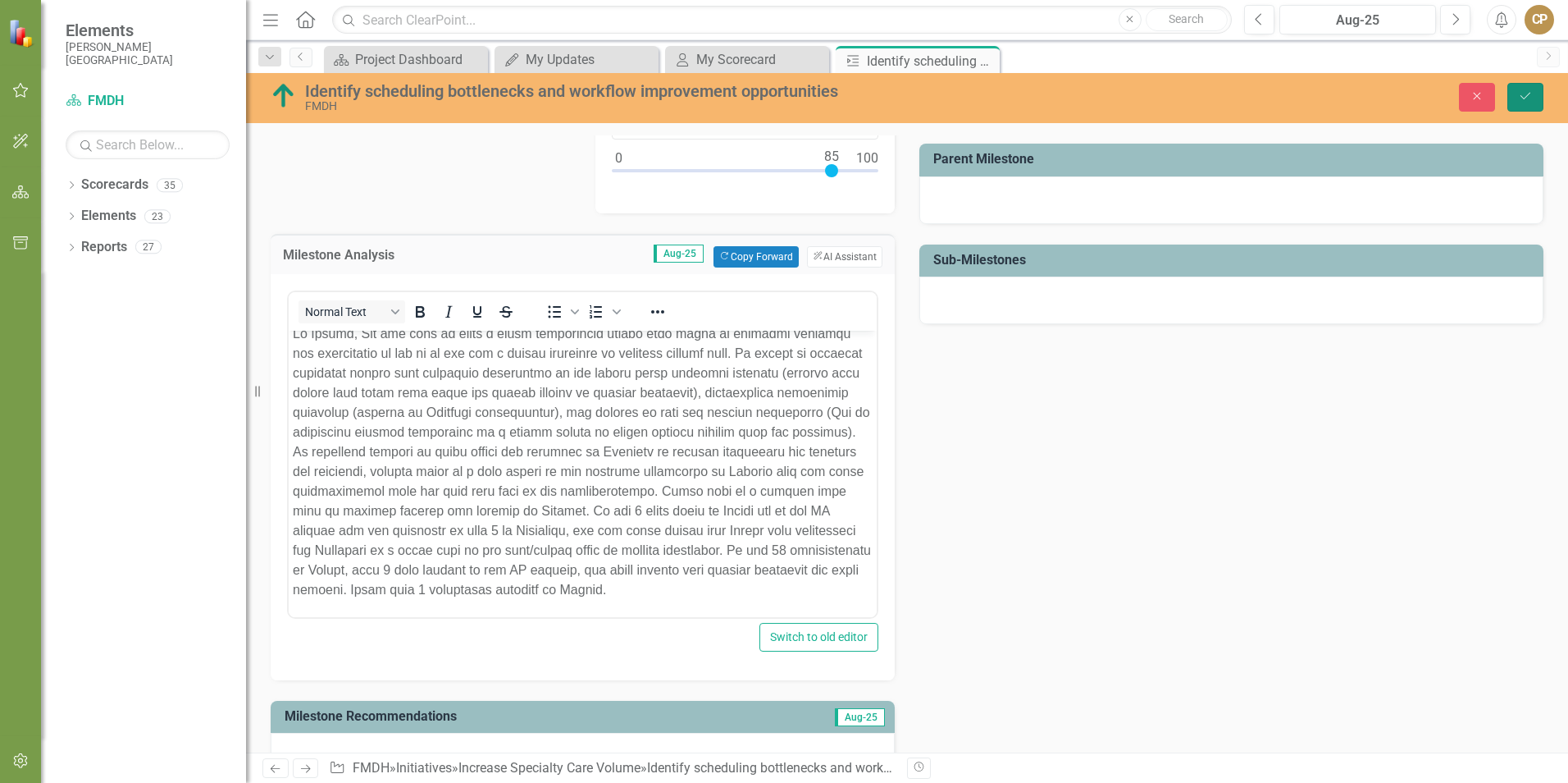
click at [1530, 90] on button "Save" at bounding box center [1526, 97] width 36 height 29
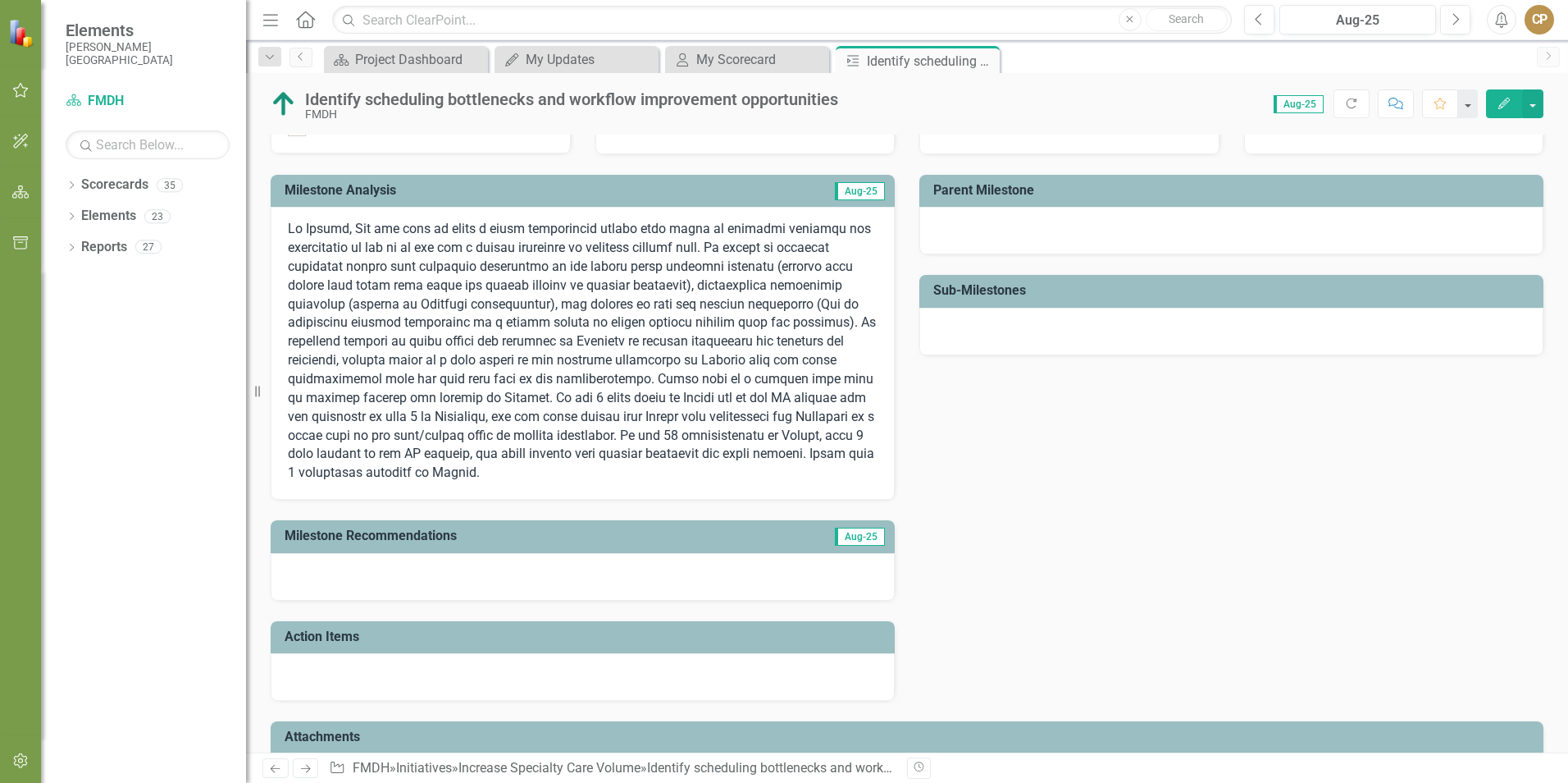
scroll to position [361, 0]
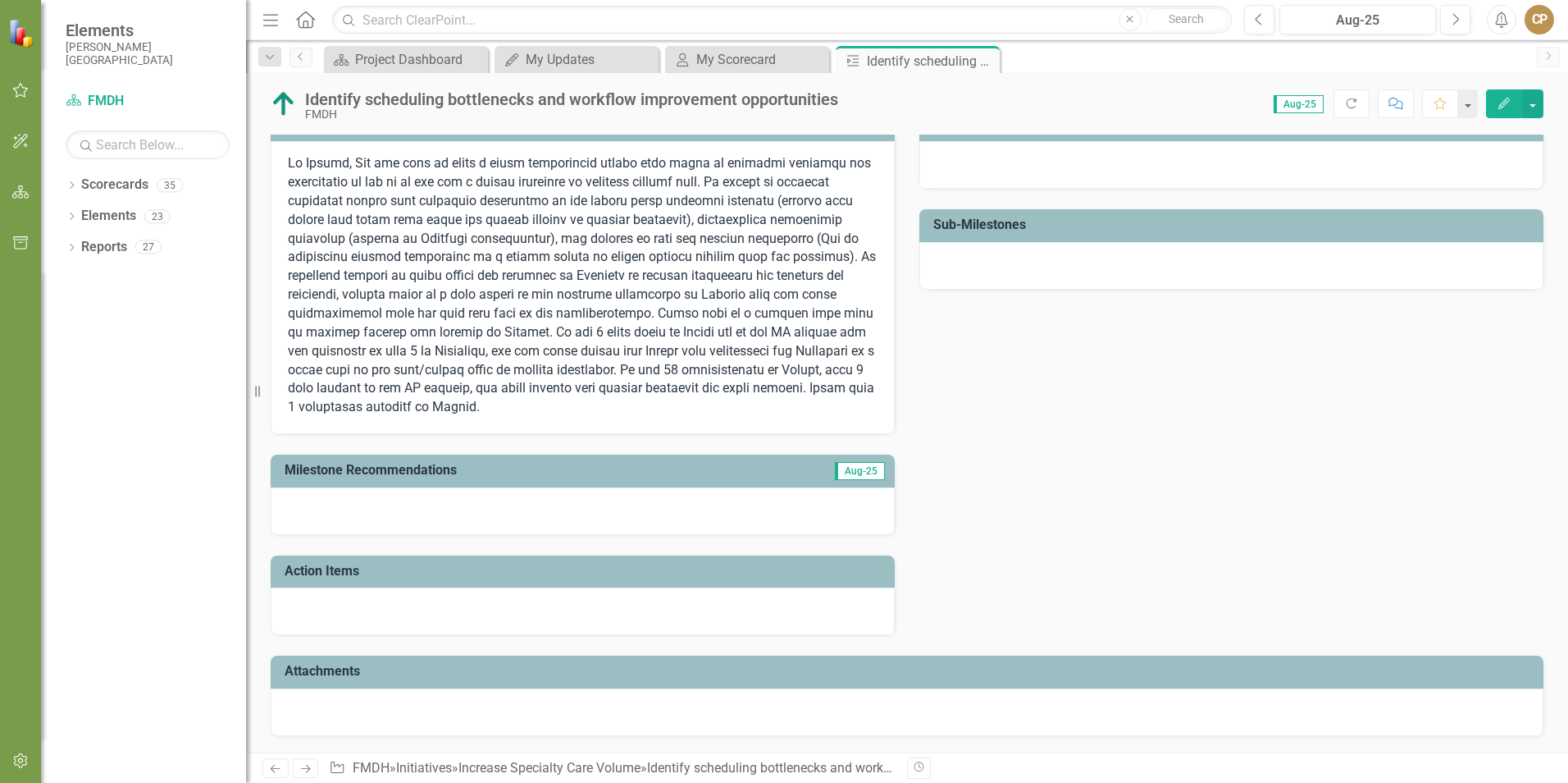
click at [513, 508] on div at bounding box center [583, 511] width 624 height 47
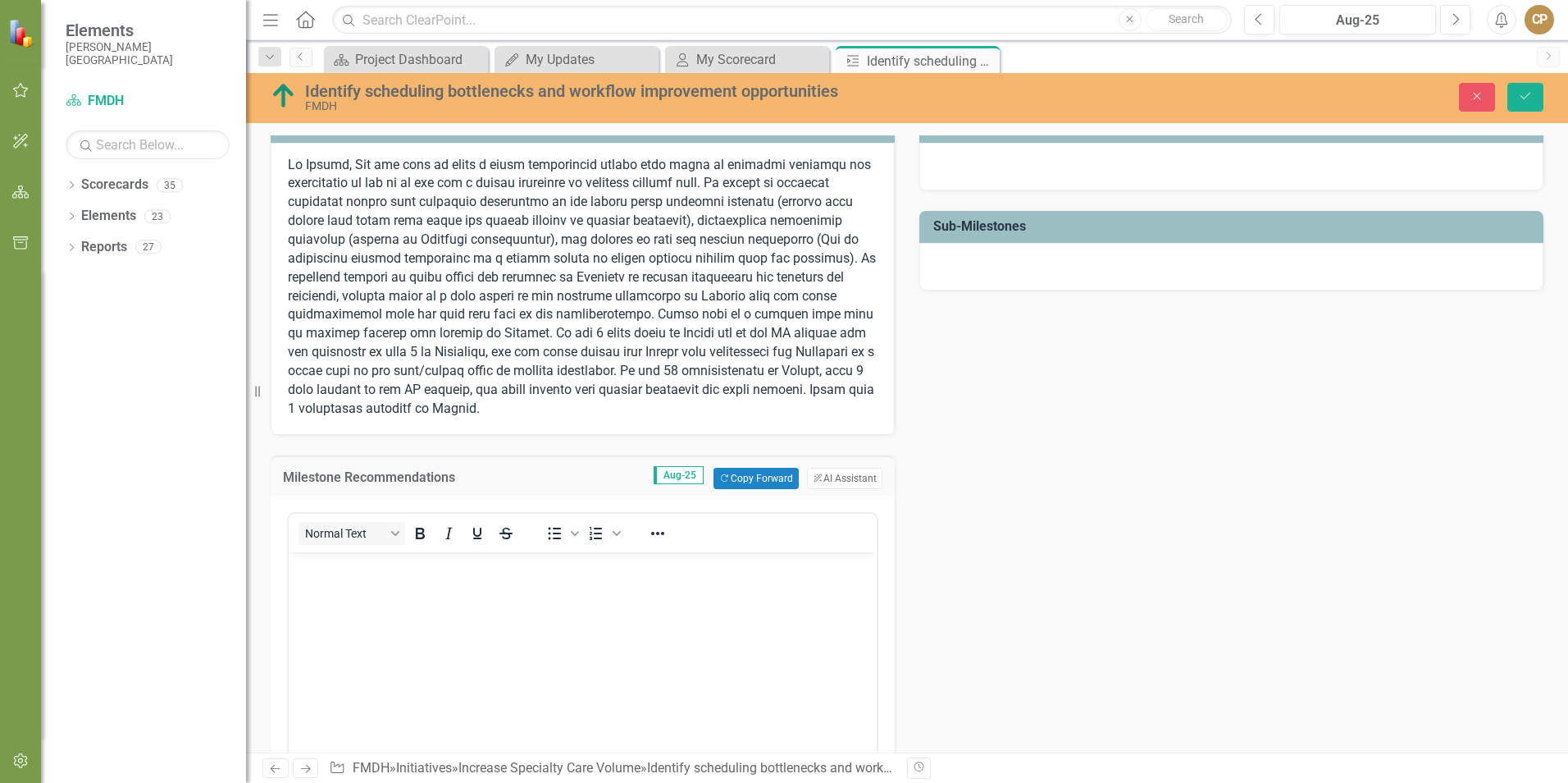
scroll to position [0, 0]
click at [449, 612] on body "Rich Text Area. Press ALT-0 for help." at bounding box center [582, 676] width 588 height 246
click at [846, 480] on button "ClearPoint AI AI Assistant" at bounding box center [845, 479] width 76 height 22
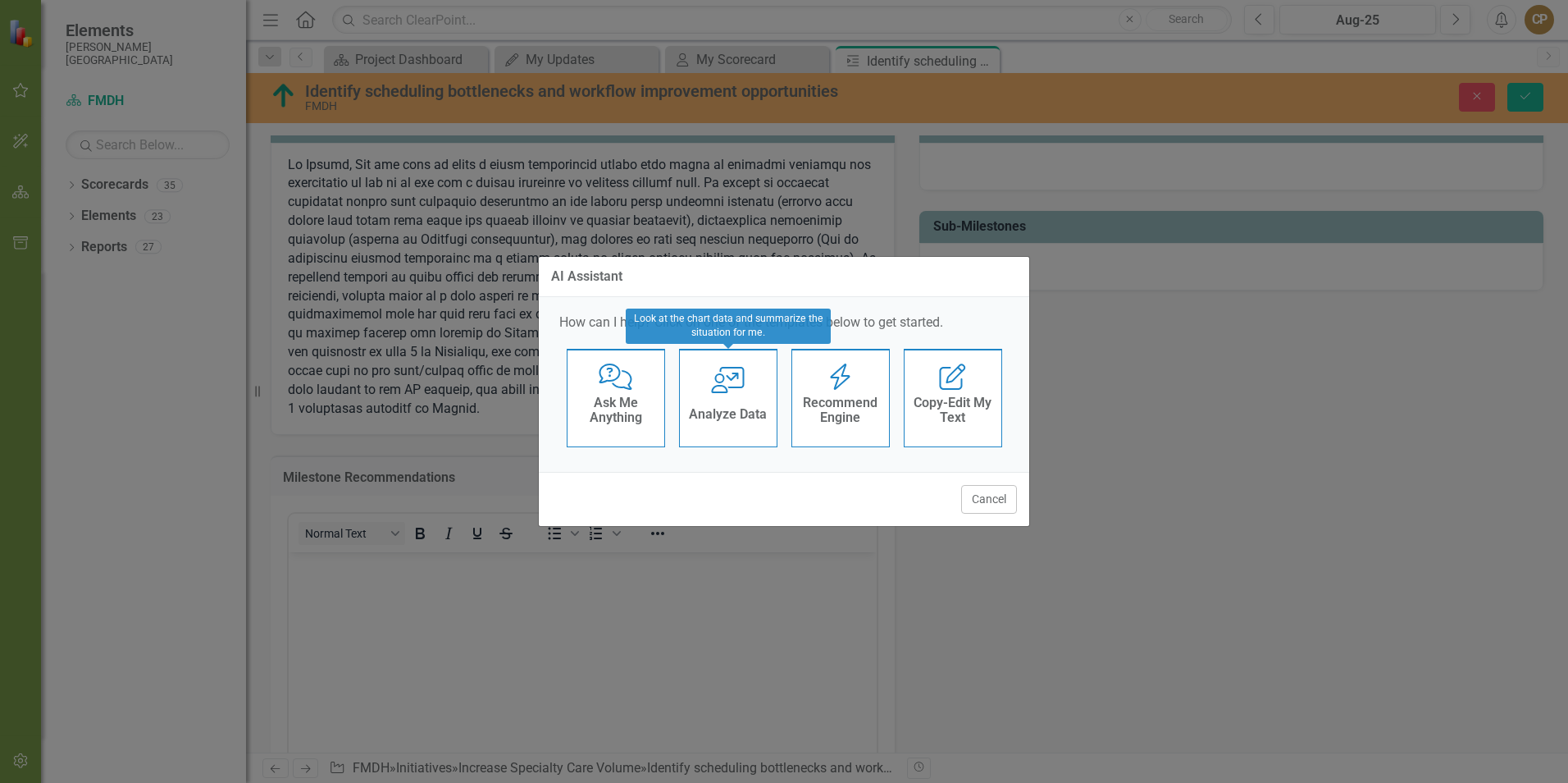
click at [708, 399] on div "User with Chart Analyze Data" at bounding box center [729, 398] width 98 height 98
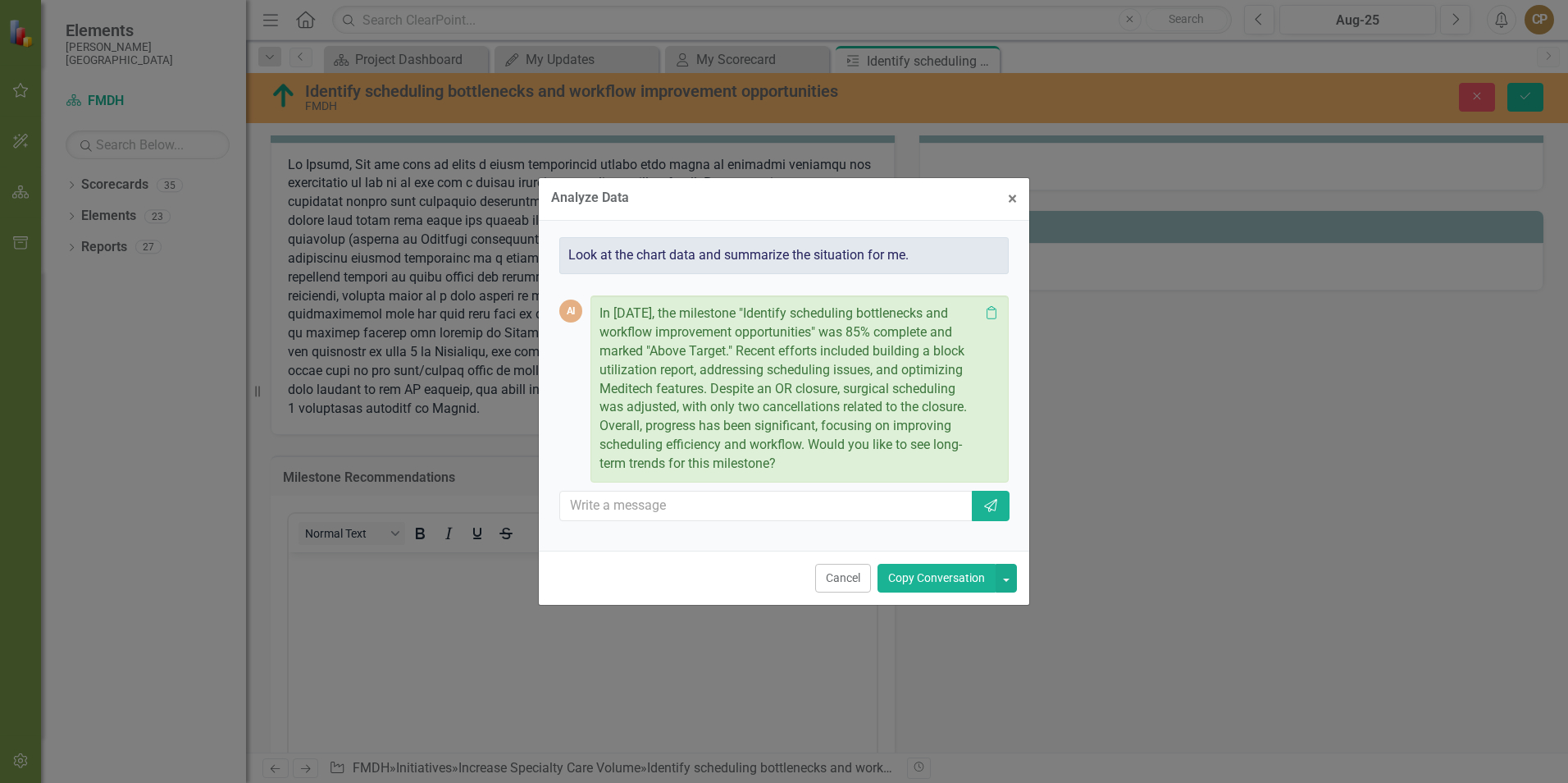
click at [918, 579] on button "Copy Conversation" at bounding box center [937, 577] width 118 height 29
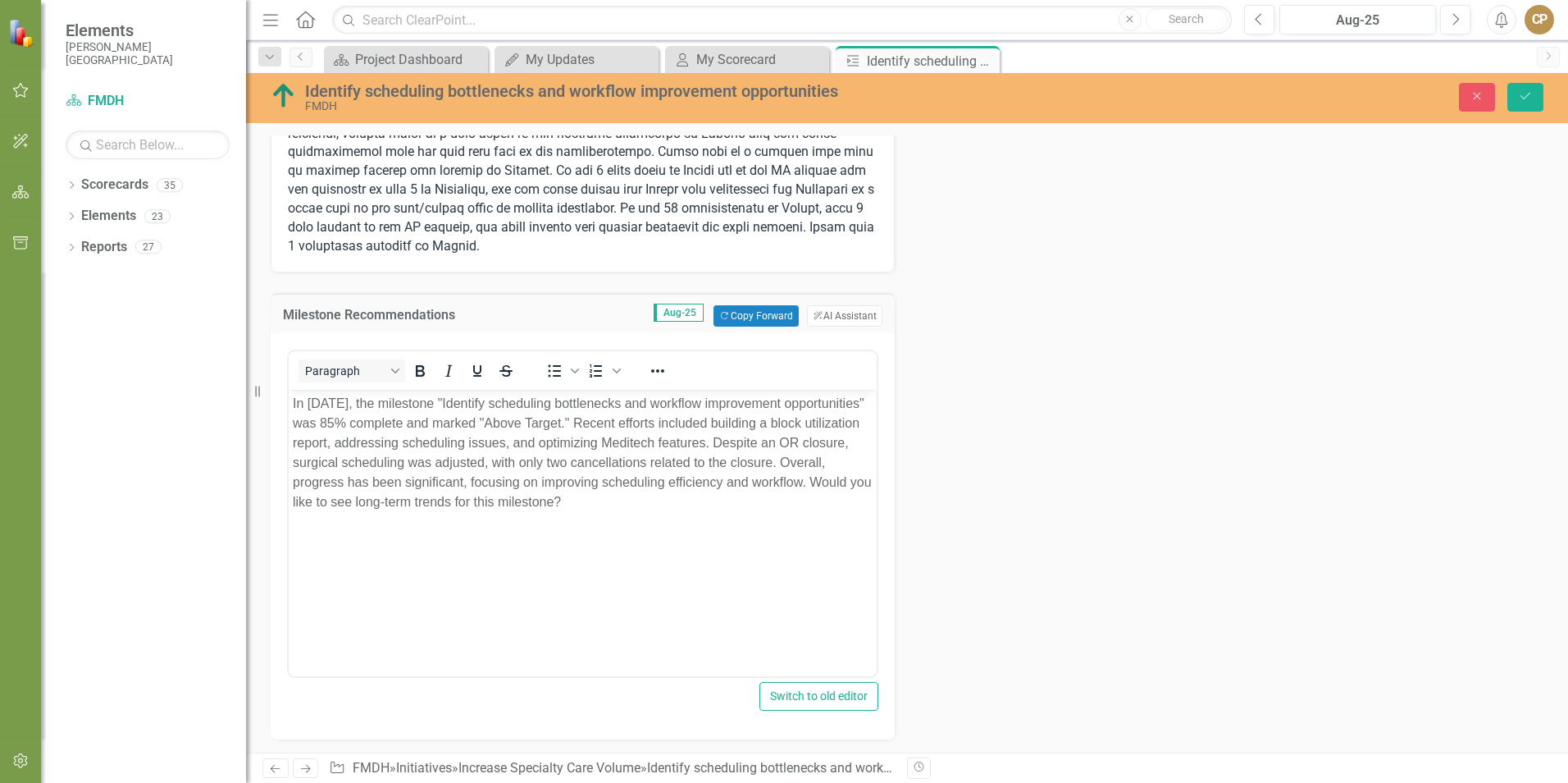
scroll to position [526, 0]
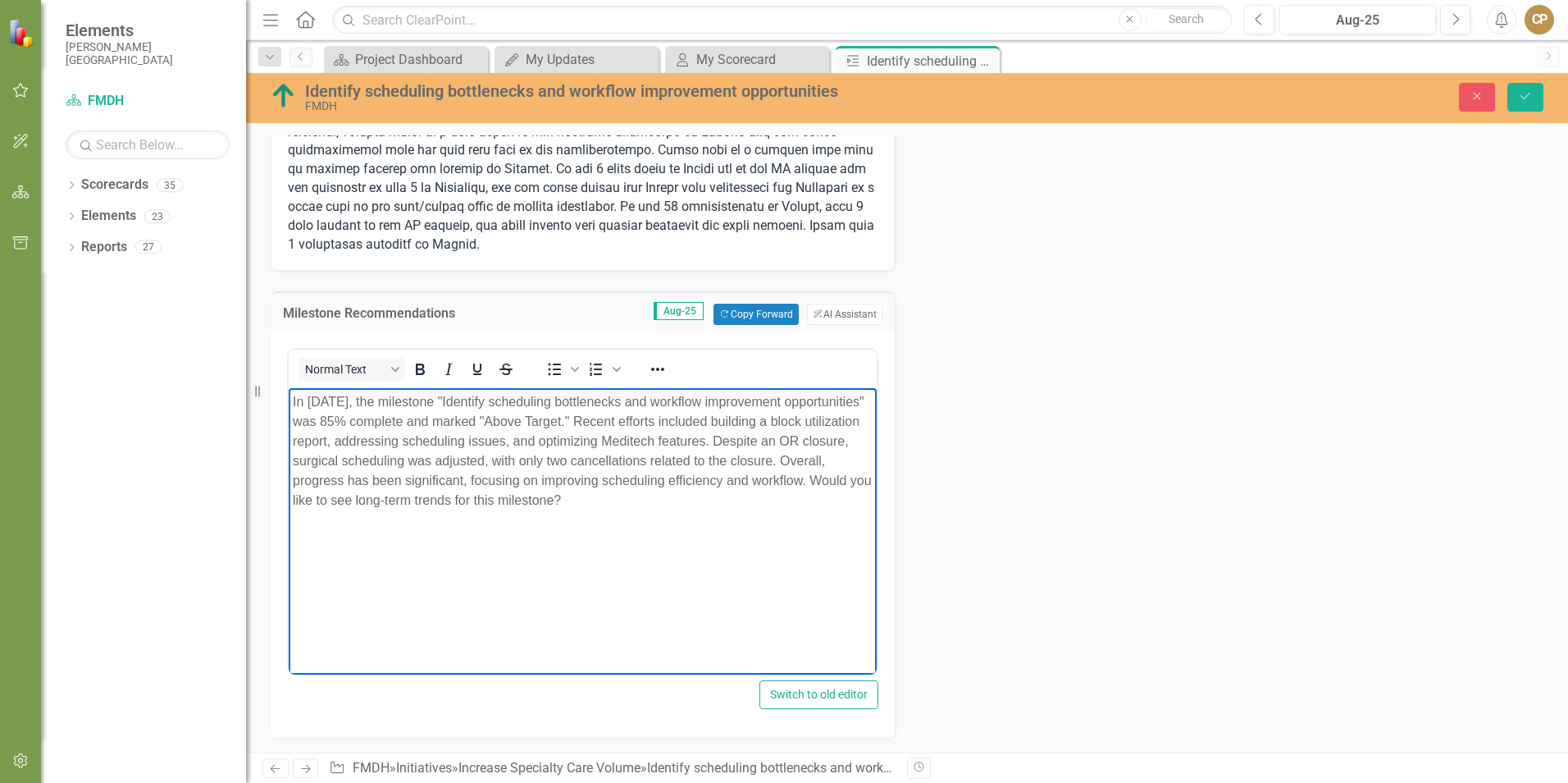
drag, startPoint x: 353, startPoint y: 498, endPoint x: 709, endPoint y: 509, distance: 356.2
click at [709, 509] on p "In [DATE], the milestone "Identify scheduling bottlenecks and workflow improvem…" at bounding box center [582, 451] width 580 height 118
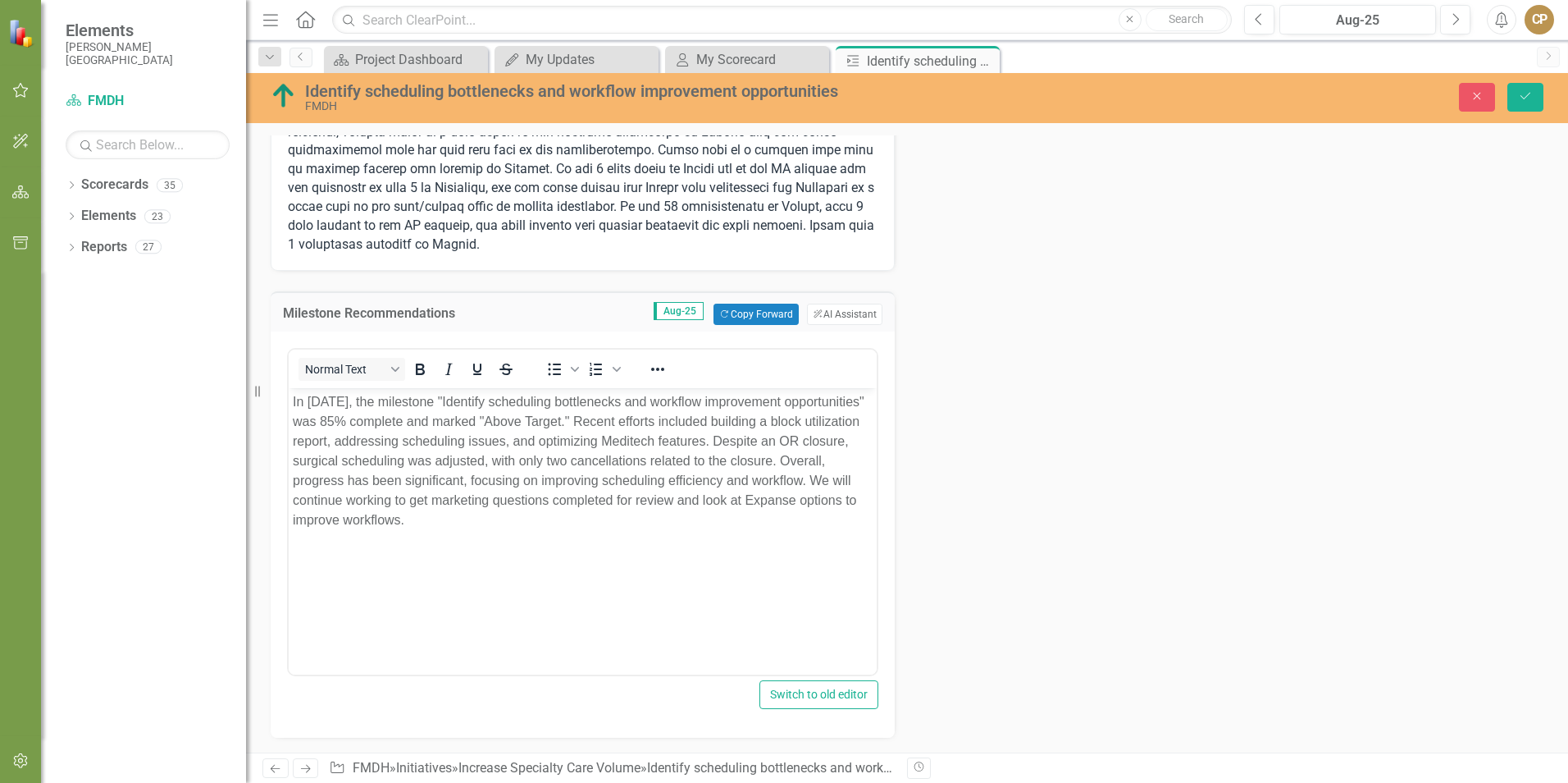
drag, startPoint x: 1010, startPoint y: 423, endPoint x: 960, endPoint y: 409, distance: 51.9
click at [1009, 421] on div "Completed Completed Milestone Percent Complete Aug-25 85 % Milestone Analysis A…" at bounding box center [907, 331] width 1298 height 1015
click at [487, 243] on p at bounding box center [582, 123] width 590 height 263
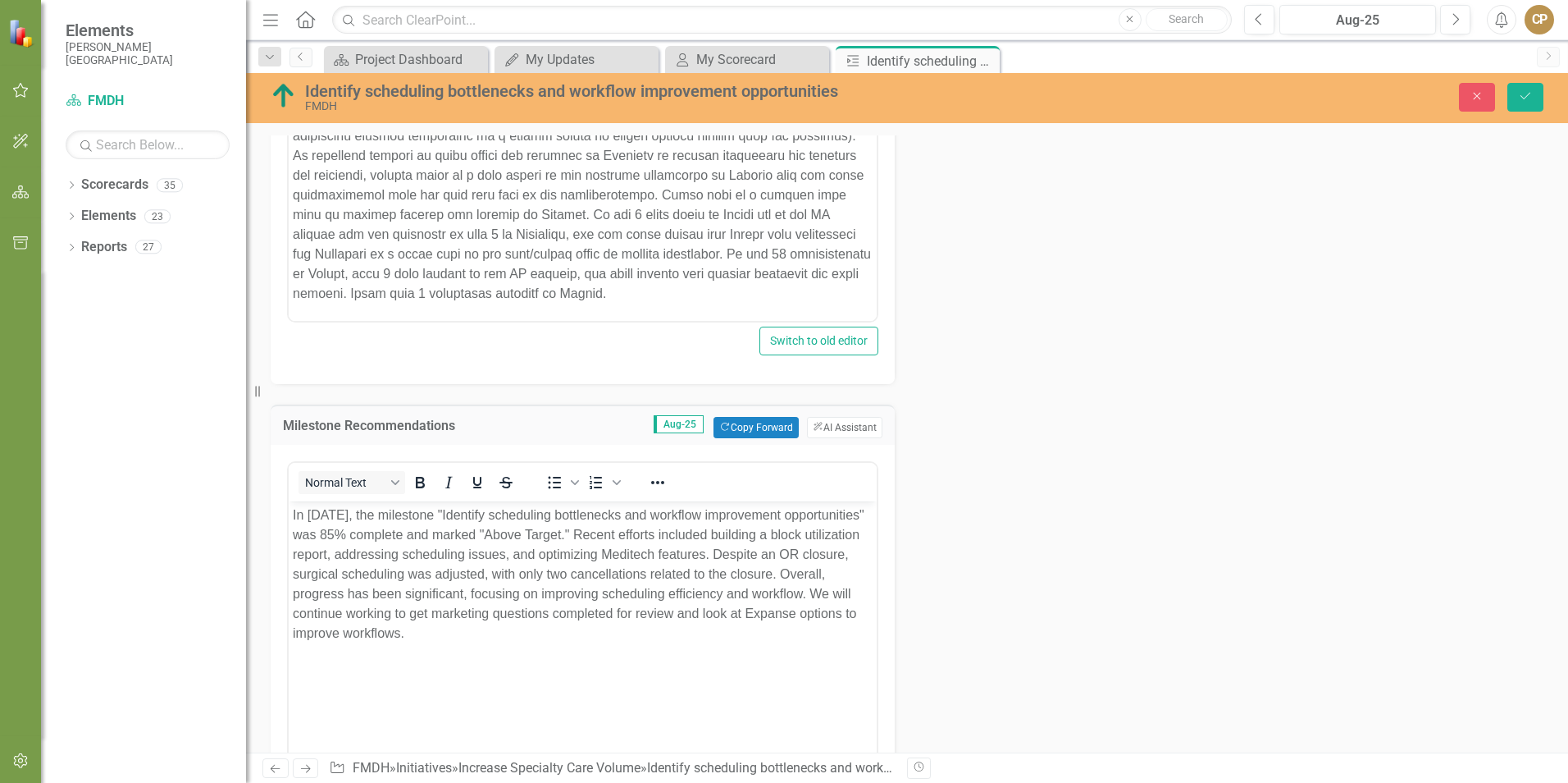
scroll to position [31, 0]
click at [412, 306] on body "Rich Text Area. Press ALT-0 for help." at bounding box center [582, 171] width 588 height 296
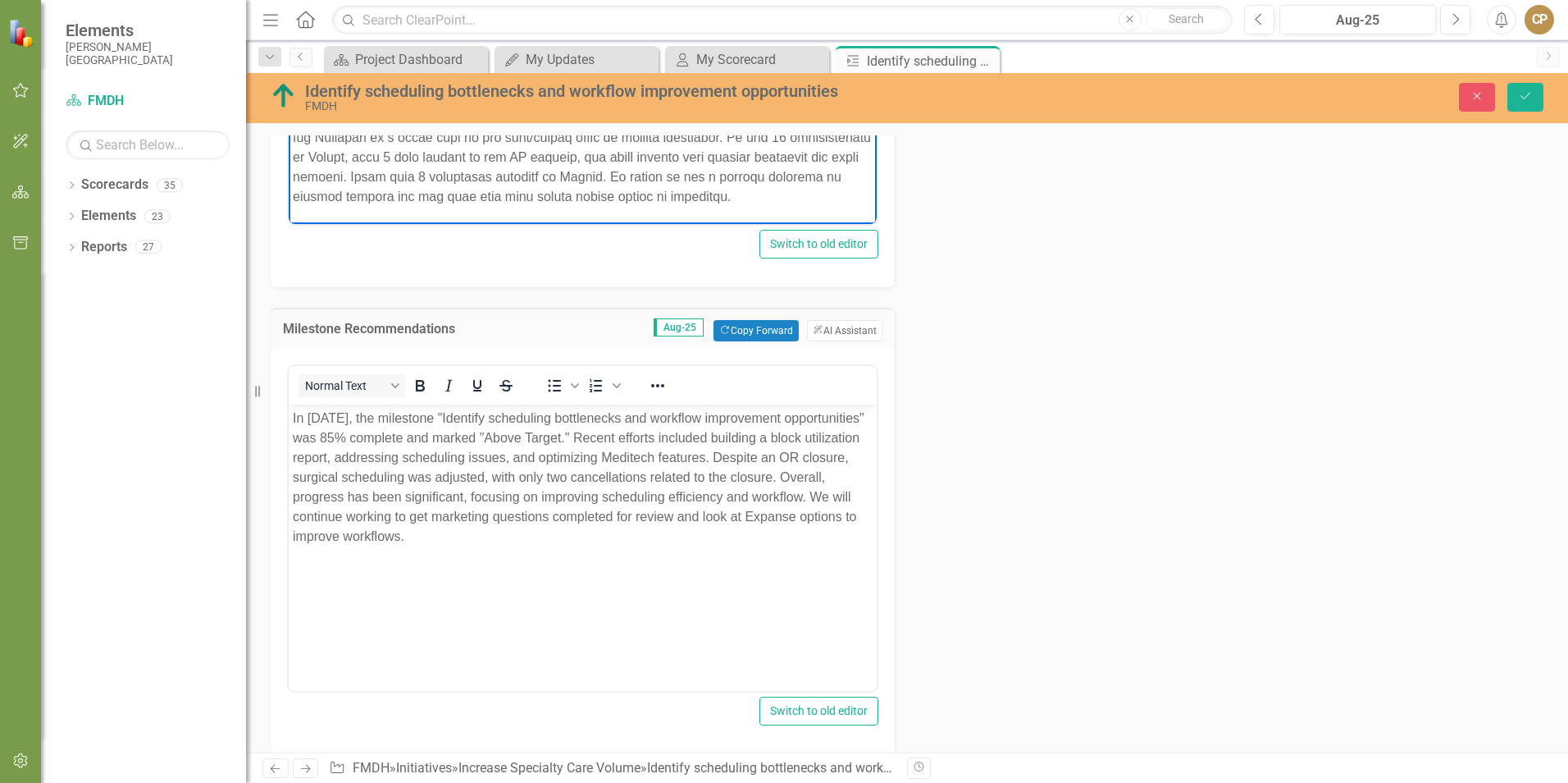
scroll to position [698, 0]
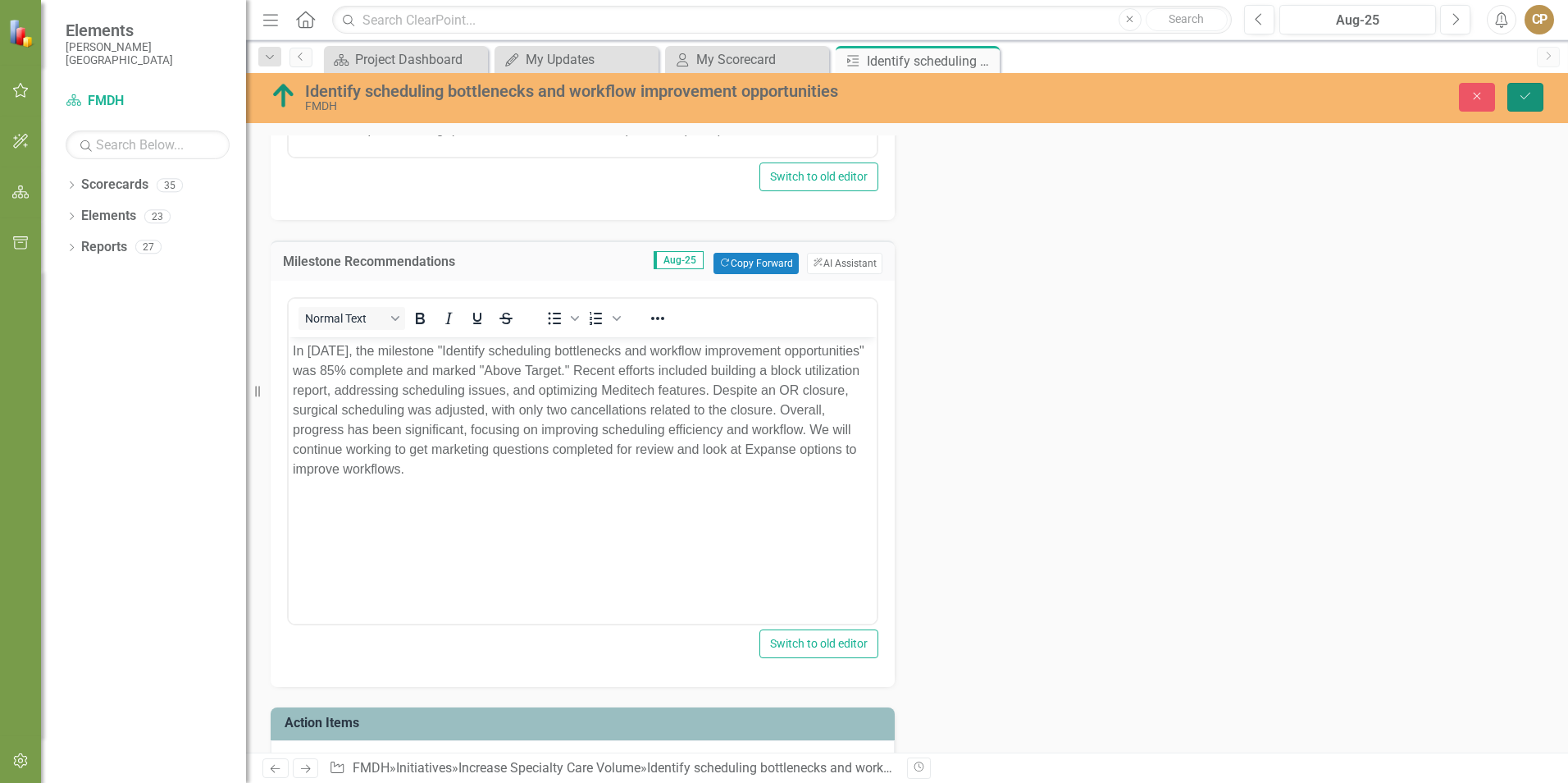
click at [1524, 93] on icon "Save" at bounding box center [1526, 97] width 15 height 12
